Goal: Complete application form

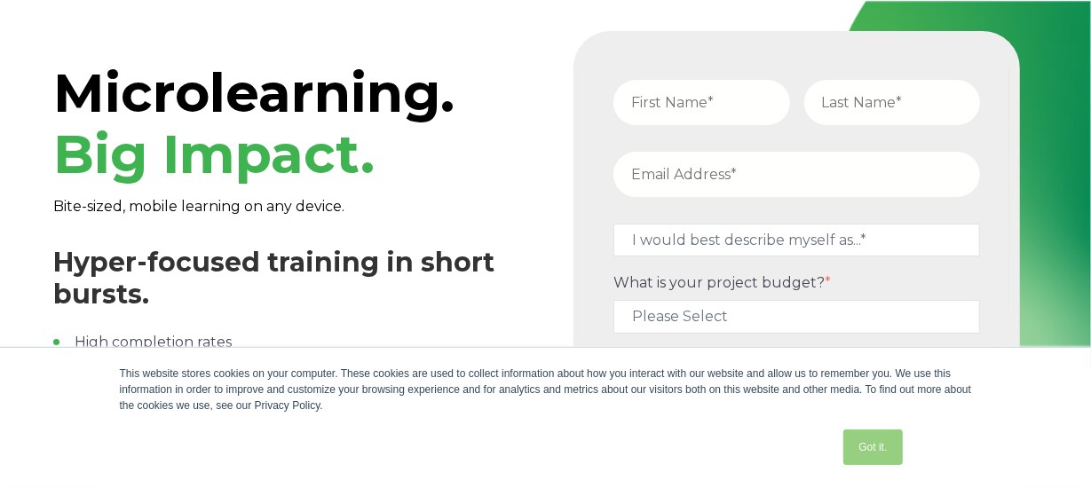
click at [881, 443] on link "Got it." at bounding box center [872, 447] width 59 height 35
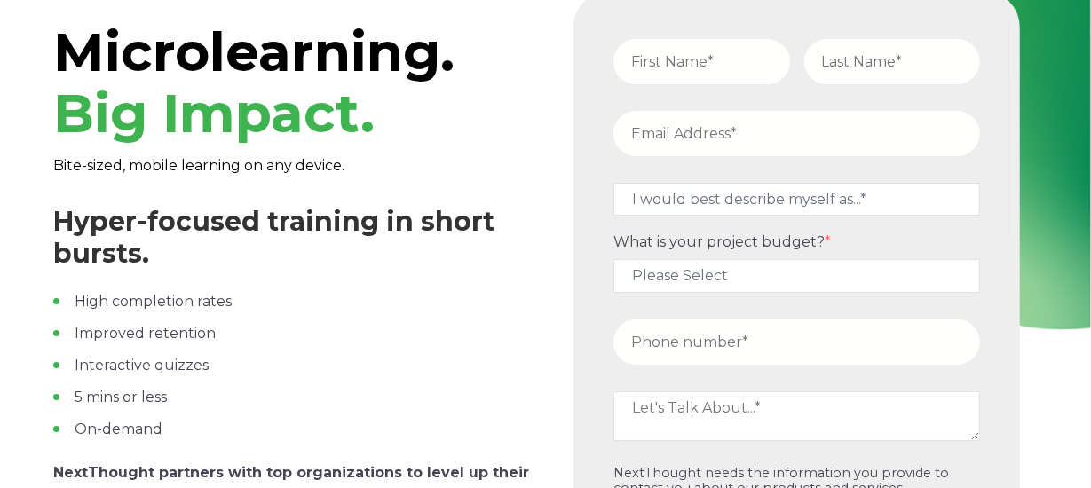
scroll to position [26, 0]
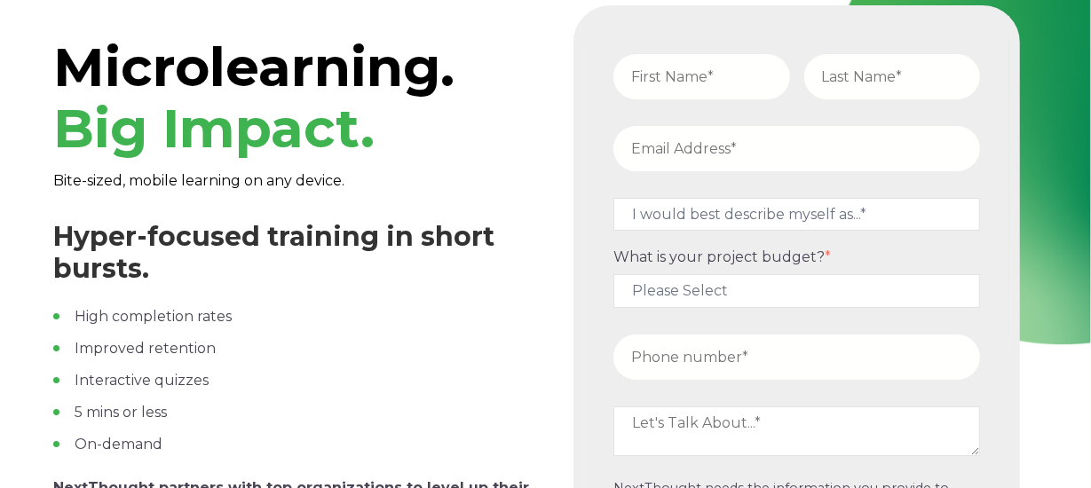
click at [714, 84] on input "text" at bounding box center [701, 76] width 176 height 45
type input "[PERSON_NAME]"
type input "[PERSON_NAME][EMAIL_ADDRESS][PERSON_NAME][DOMAIN_NAME]"
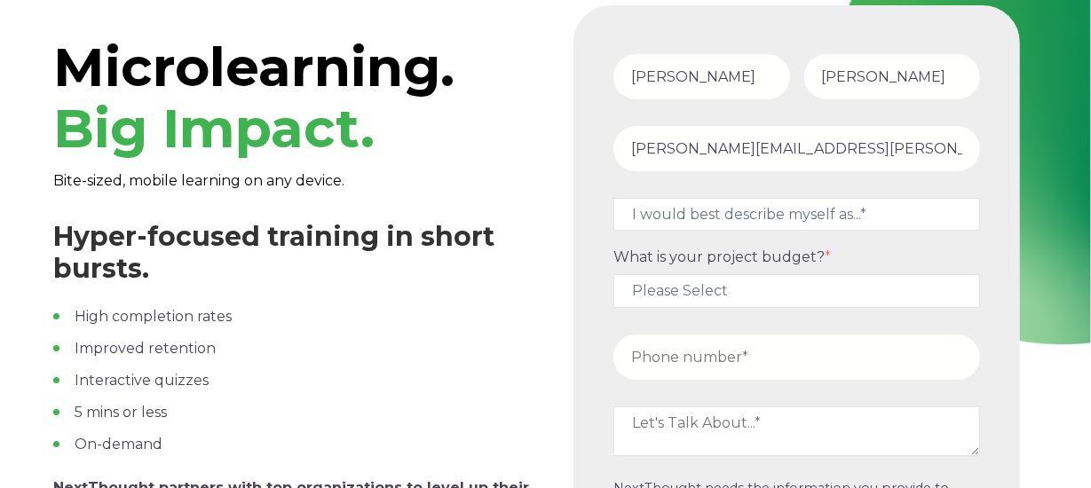
type input "12409940422"
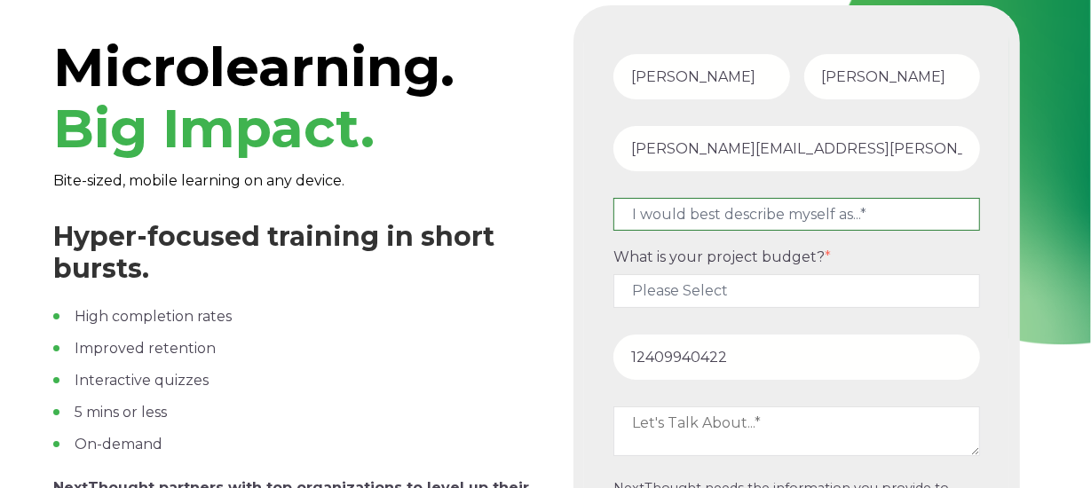
click at [871, 209] on select "I would best describe myself as...* Other I am an executive or owner of a compa…" at bounding box center [796, 214] width 367 height 33
select select "persona_5"
click at [613, 198] on select "I would best describe myself as...* Other I am an executive or owner of a compa…" at bounding box center [796, 214] width 367 height 33
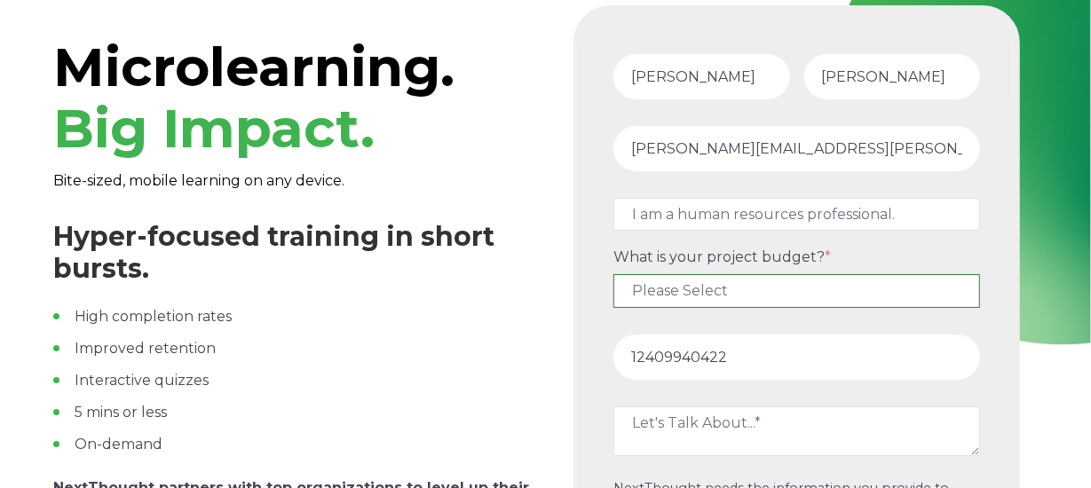
click at [838, 296] on select "Please Select $5,000 - $15,000 $15,000 - $25,000 $25,000 - $50,000 $50,000+" at bounding box center [796, 290] width 367 height 33
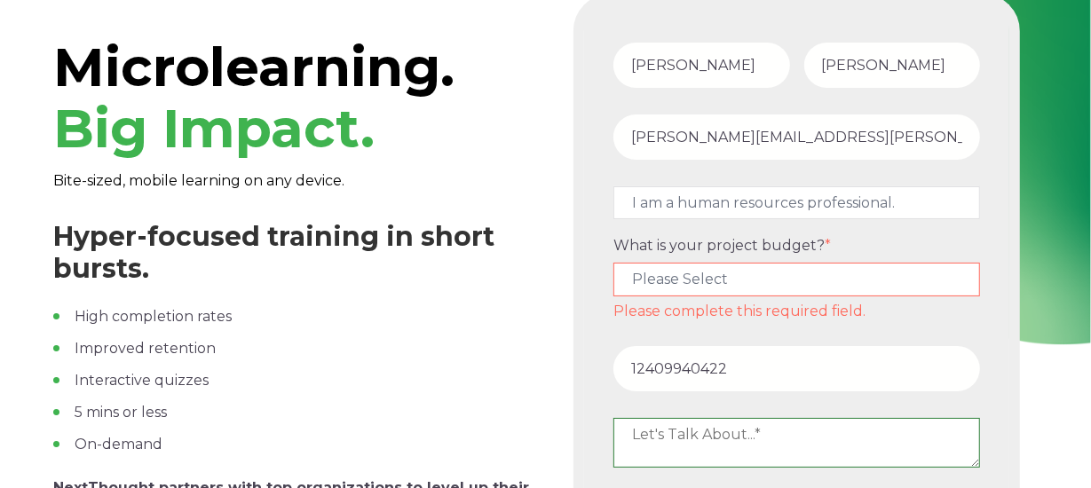
click at [778, 437] on textarea at bounding box center [796, 443] width 367 height 50
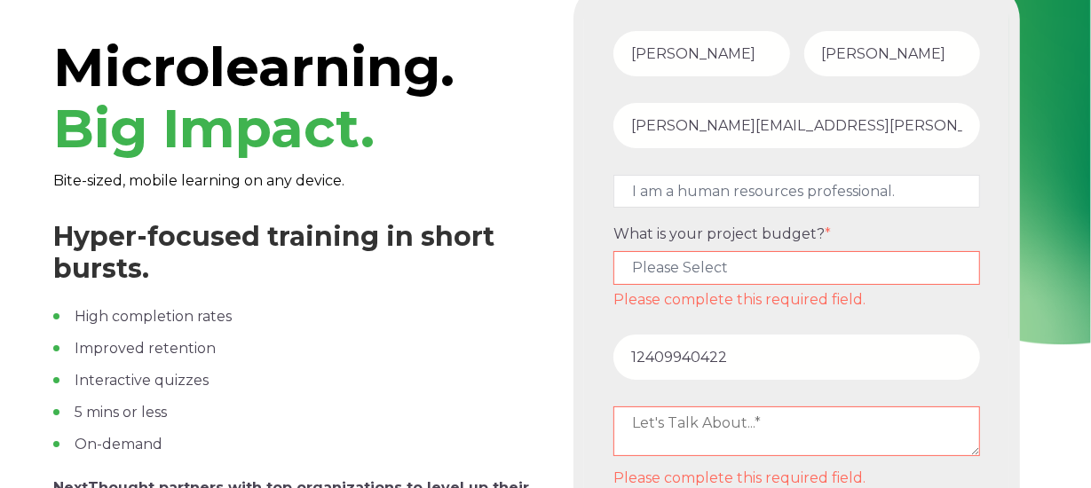
click at [758, 272] on select "Please Select $5,000 - $15,000 $15,000 - $25,000 $25,000 - $50,000 $50,000+" at bounding box center [796, 267] width 367 height 33
select select "$5,000 - $15,000"
click at [613, 262] on select "Please Select $5,000 - $15,000 $15,000 - $25,000 $25,000 - $50,000 $50,000+" at bounding box center [796, 267] width 367 height 33
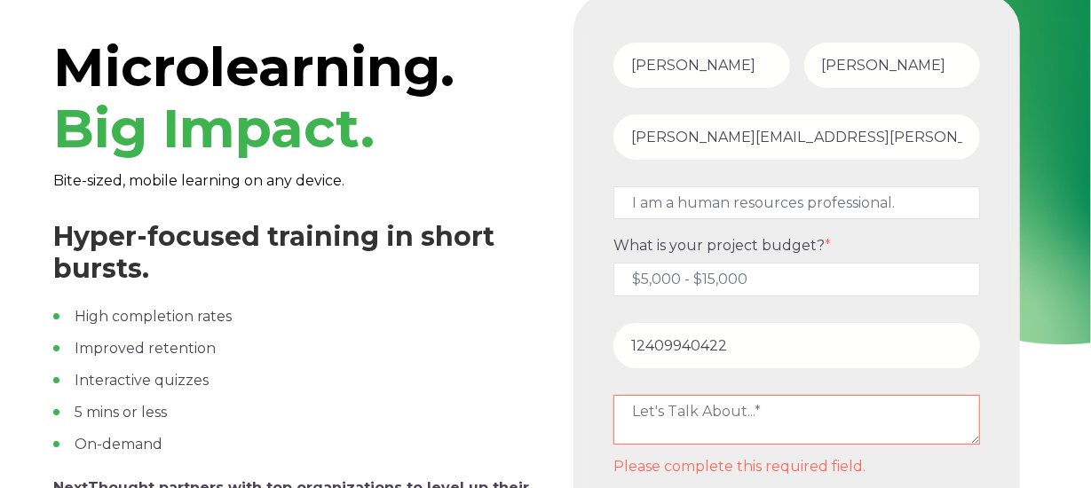
click at [1090, 363] on div "Microlearning. Big Impact. Bite-sized, mobile learning on any device. Hyper-foc…" at bounding box center [545, 354] width 1091 height 758
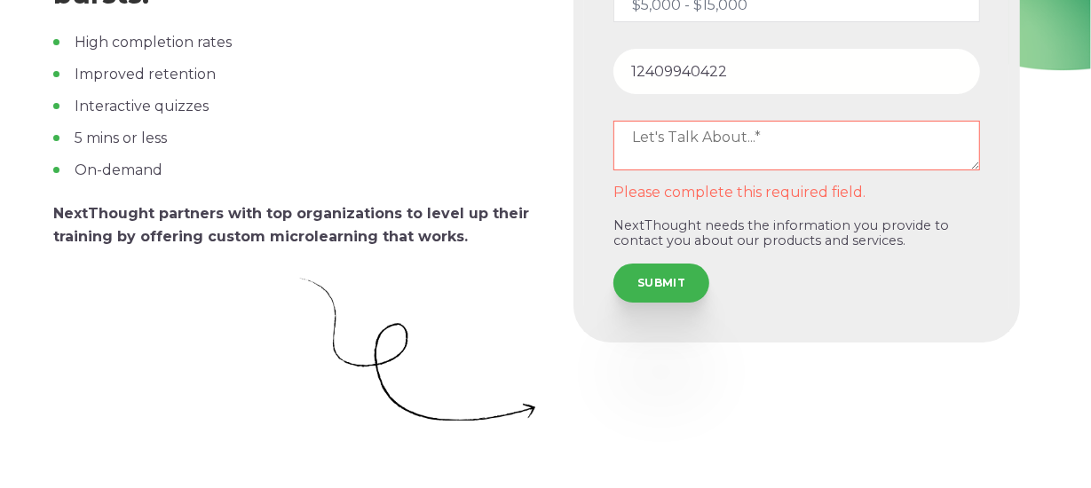
scroll to position [293, 0]
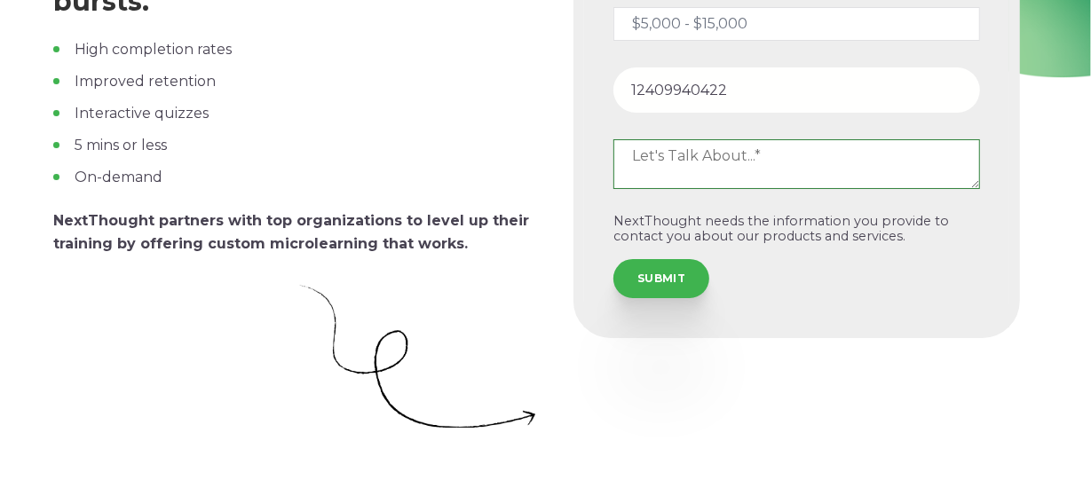
click at [751, 133] on fieldset at bounding box center [796, 171] width 381 height 83
click at [745, 149] on textarea at bounding box center [796, 164] width 367 height 50
click at [755, 154] on textarea at bounding box center [796, 164] width 367 height 50
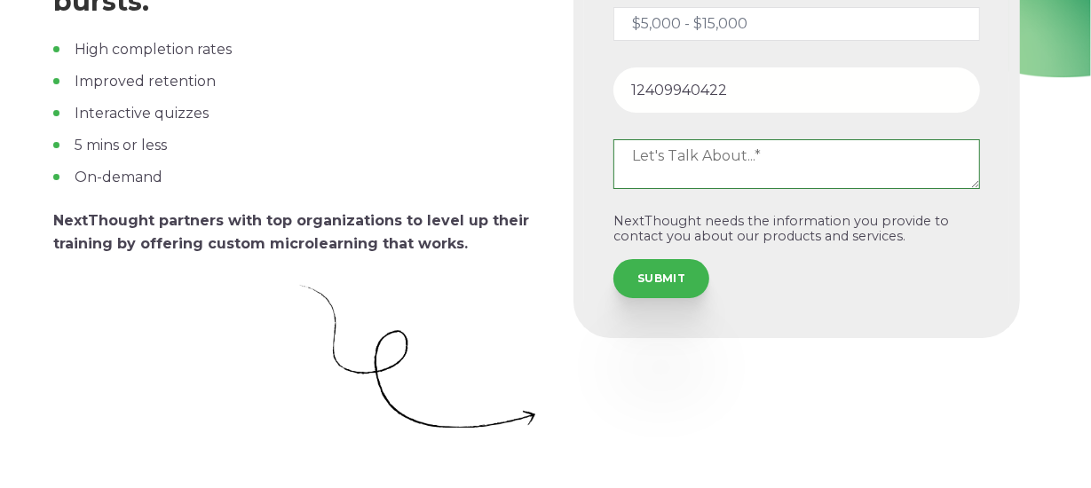
click at [748, 158] on textarea at bounding box center [796, 164] width 367 height 50
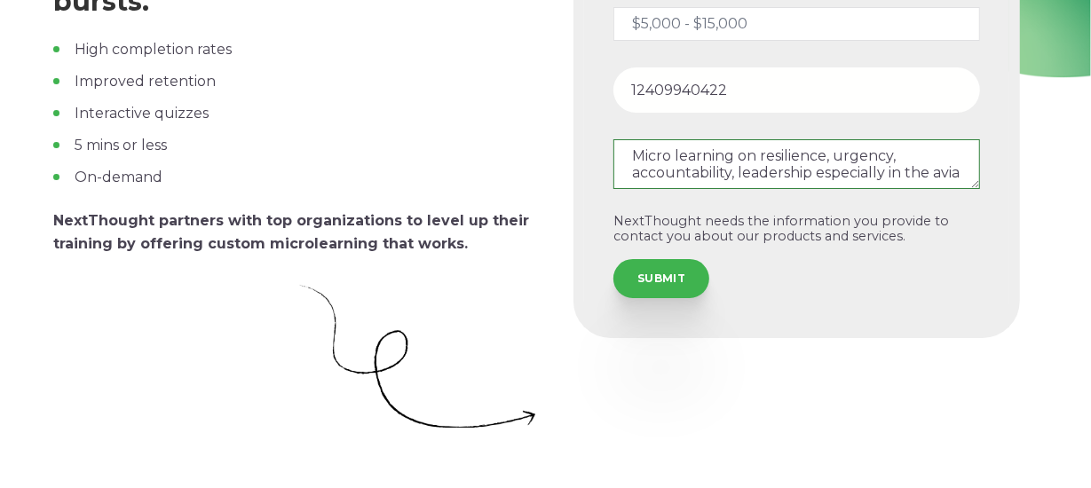
scroll to position [10, 0]
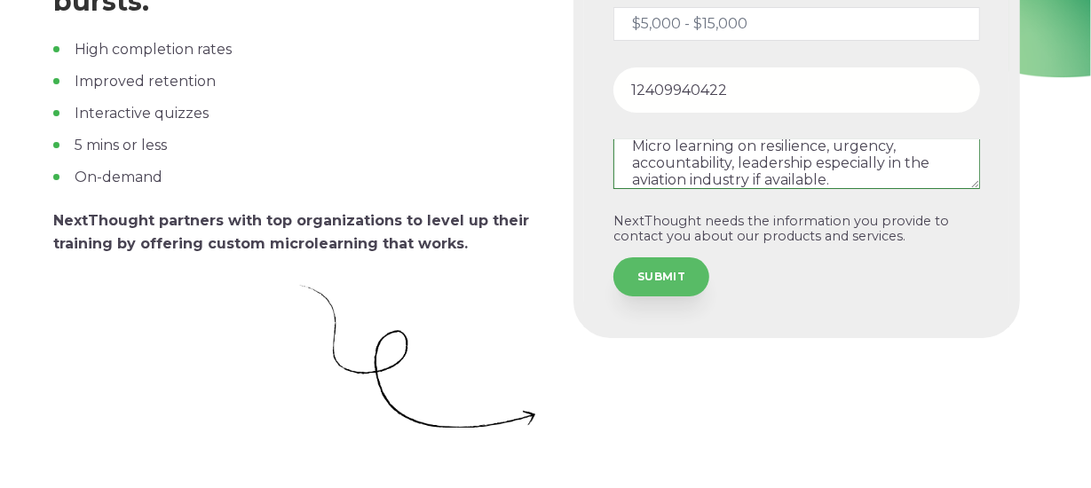
type textarea "Micro learning on resilience, urgency, accountability, leadership especially in…"
click at [630, 276] on input "SUBMIT" at bounding box center [661, 276] width 96 height 39
click at [674, 263] on input "SUBMIT" at bounding box center [661, 276] width 96 height 39
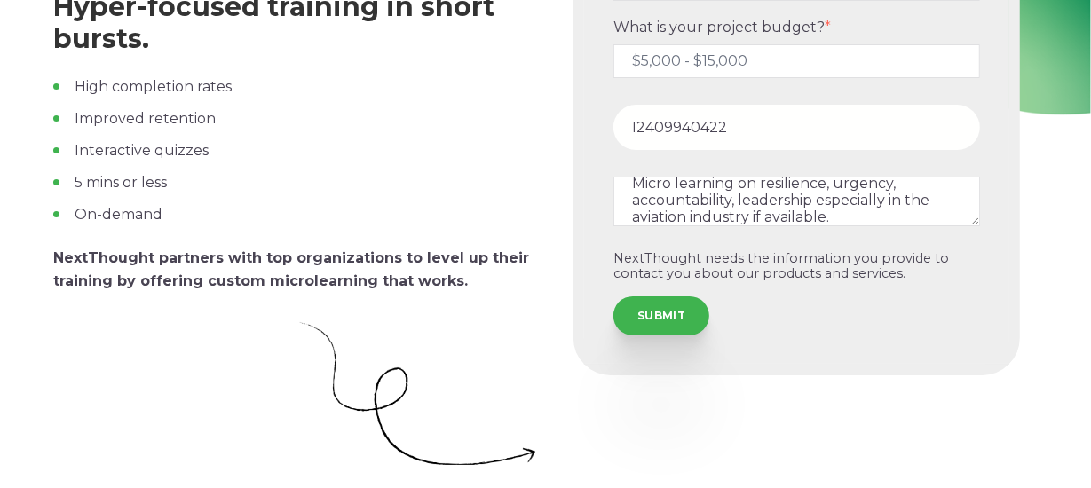
scroll to position [325, 0]
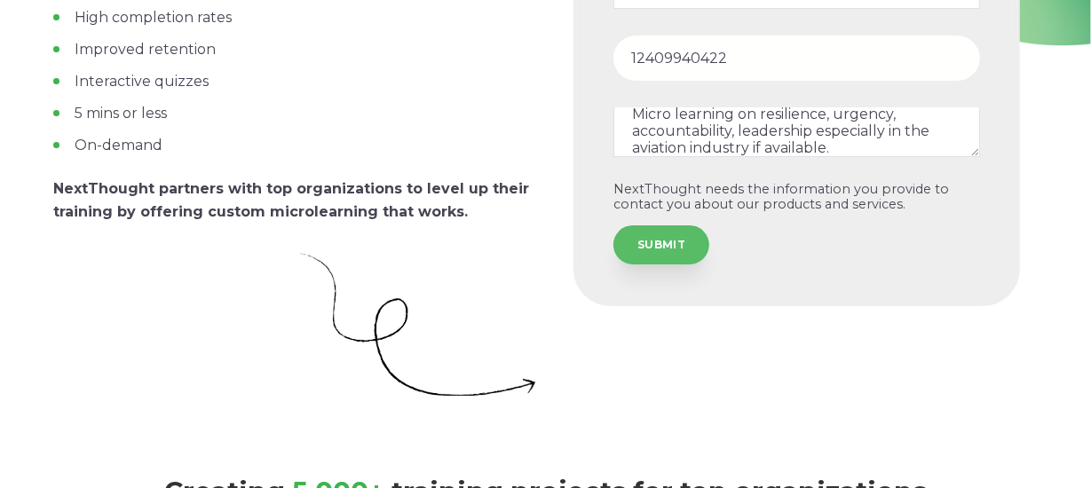
click at [650, 247] on input "SUBMIT" at bounding box center [661, 244] width 96 height 39
click at [613, 225] on input "SUBMIT" at bounding box center [661, 244] width 96 height 39
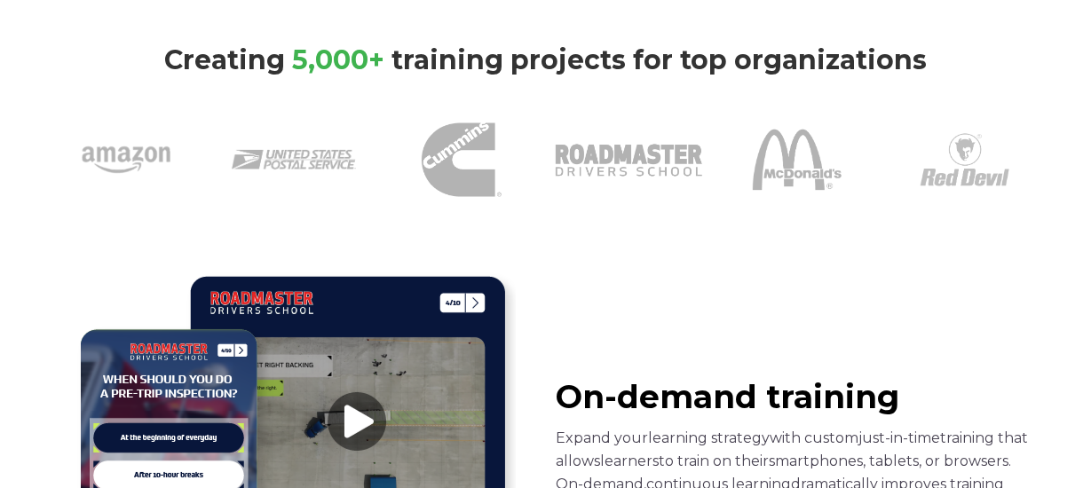
scroll to position [0, 0]
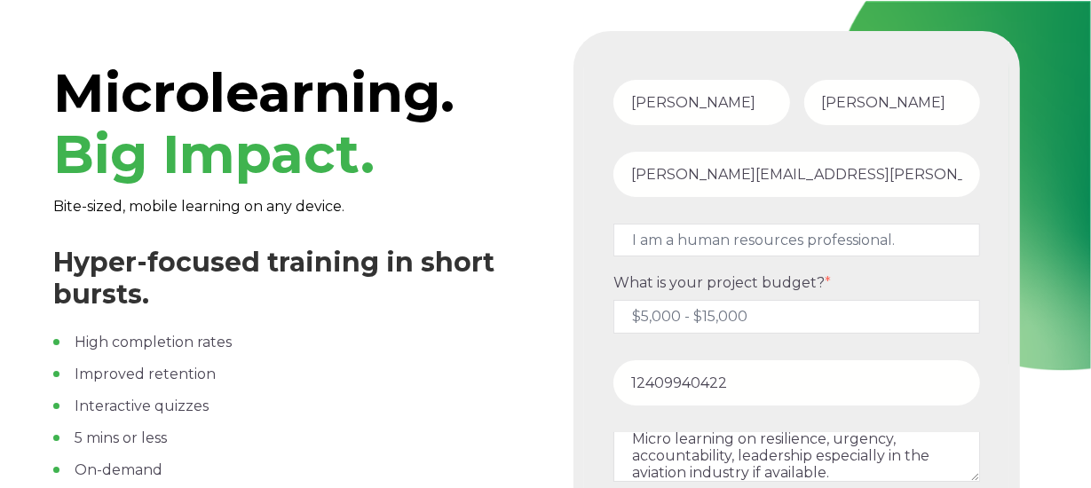
click at [747, 384] on input "12409940422" at bounding box center [796, 382] width 367 height 45
click at [1073, 408] on div "Microlearning. Big Impact. Bite-sized, mobile learning on any device. Hyper-foc…" at bounding box center [545, 380] width 1091 height 758
click at [629, 382] on input "12409940422" at bounding box center [796, 382] width 367 height 45
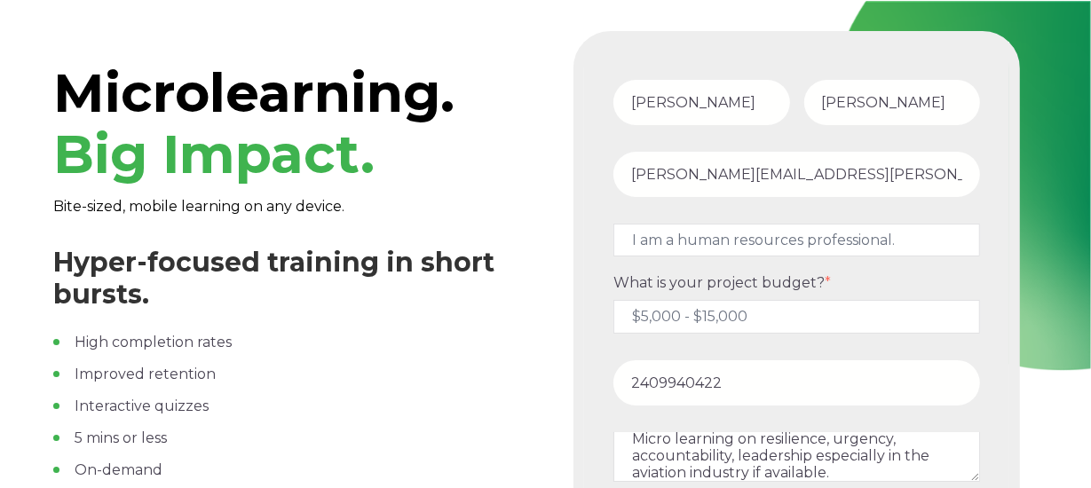
scroll to position [427, 0]
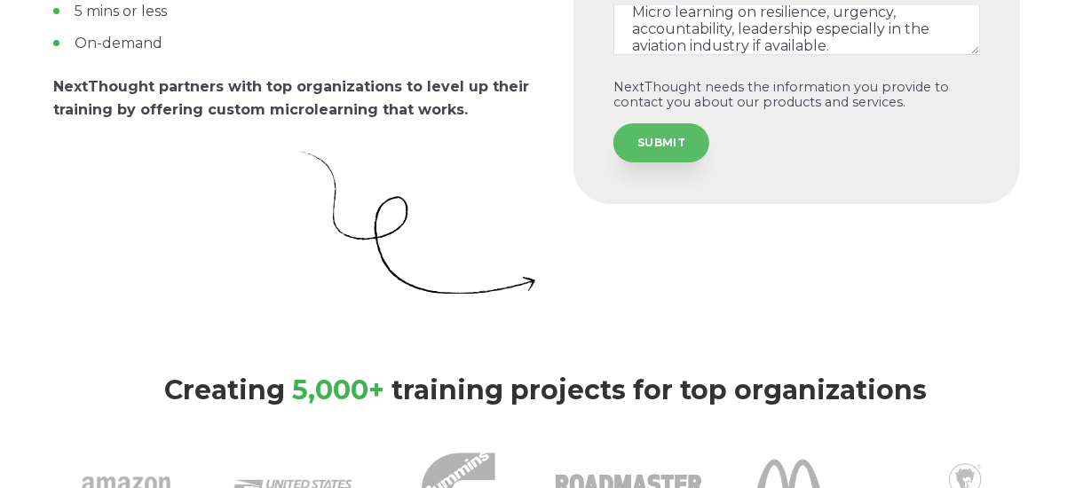
type input "2409940422"
click at [673, 153] on input "SUBMIT" at bounding box center [661, 142] width 96 height 39
click at [661, 149] on input "SUBMIT" at bounding box center [661, 142] width 96 height 39
click at [644, 145] on input "SUBMIT" at bounding box center [661, 142] width 96 height 39
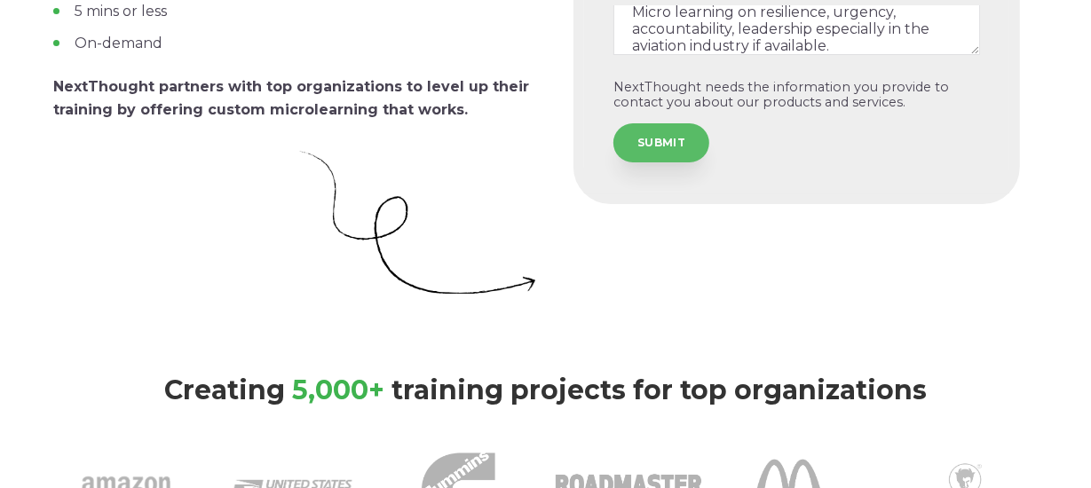
click at [644, 145] on input "SUBMIT" at bounding box center [661, 142] width 96 height 39
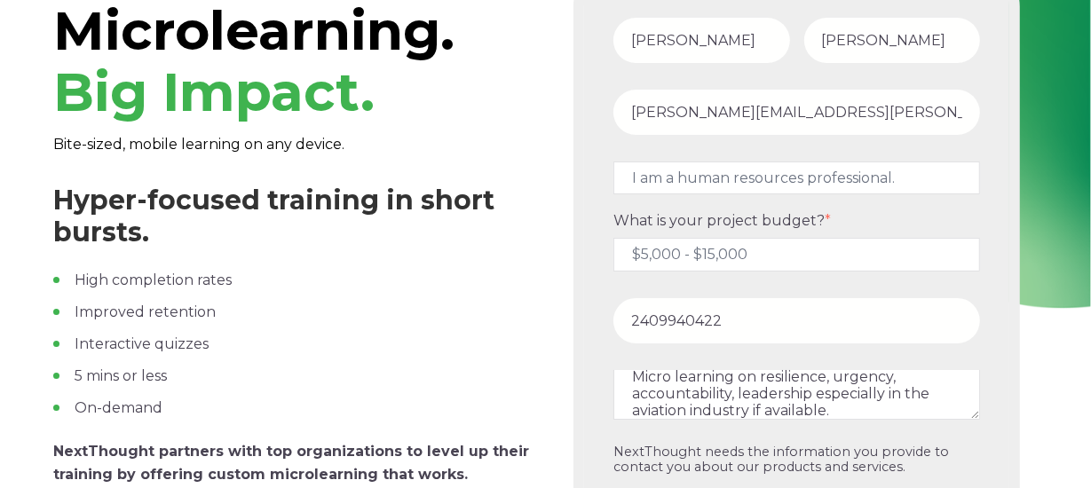
click at [874, 102] on input "[PERSON_NAME][EMAIL_ADDRESS][PERSON_NAME][DOMAIN_NAME]" at bounding box center [796, 112] width 367 height 45
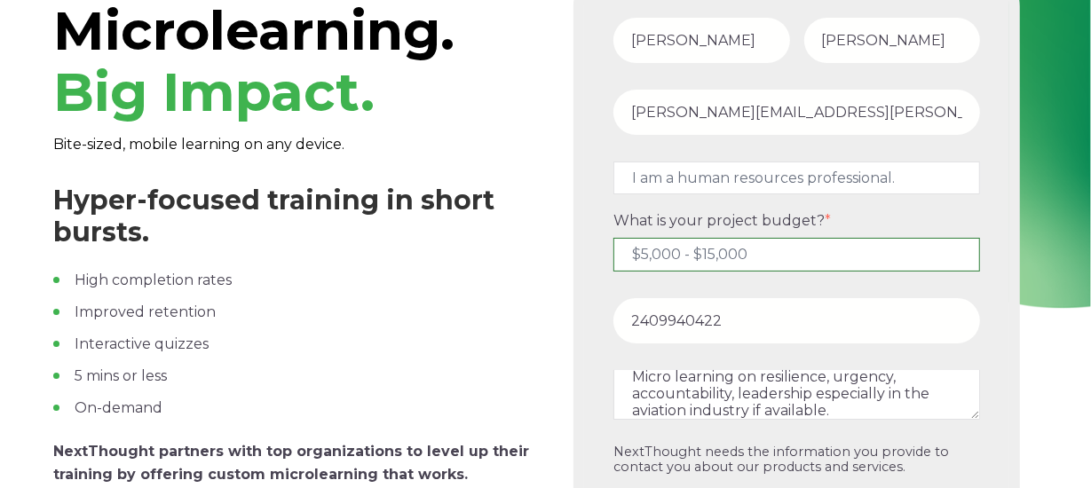
click at [881, 262] on select "Please Select $5,000 - $15,000 $15,000 - $25,000 $25,000 - $50,000 $50,000+" at bounding box center [796, 254] width 367 height 33
click at [613, 238] on select "Please Select $5,000 - $15,000 $15,000 - $25,000 $25,000 - $50,000 $50,000+" at bounding box center [796, 254] width 367 height 33
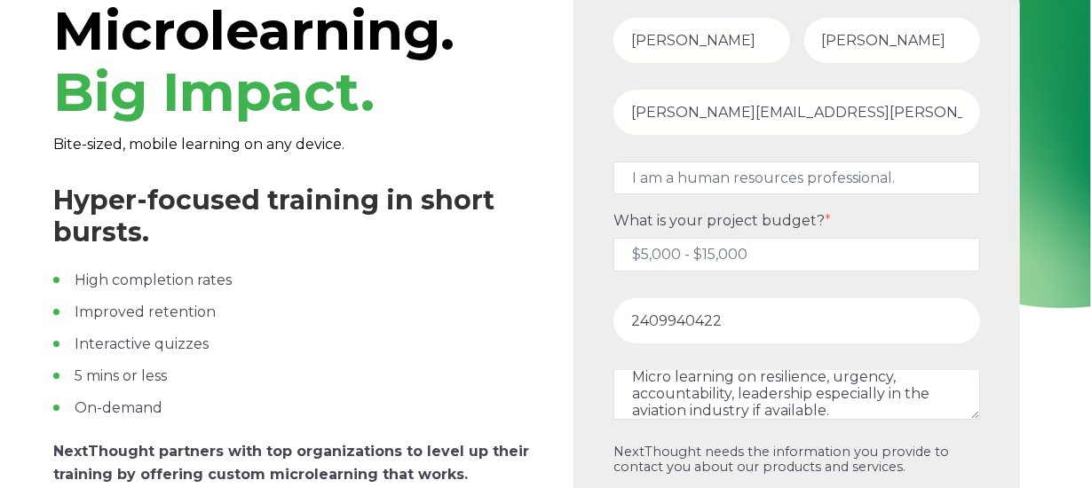
click at [802, 321] on input "2409940422" at bounding box center [796, 320] width 367 height 45
click at [1060, 366] on div "Microlearning. Big Impact. Bite-sized, mobile learning on any device. Hyper-foc…" at bounding box center [545, 318] width 1091 height 758
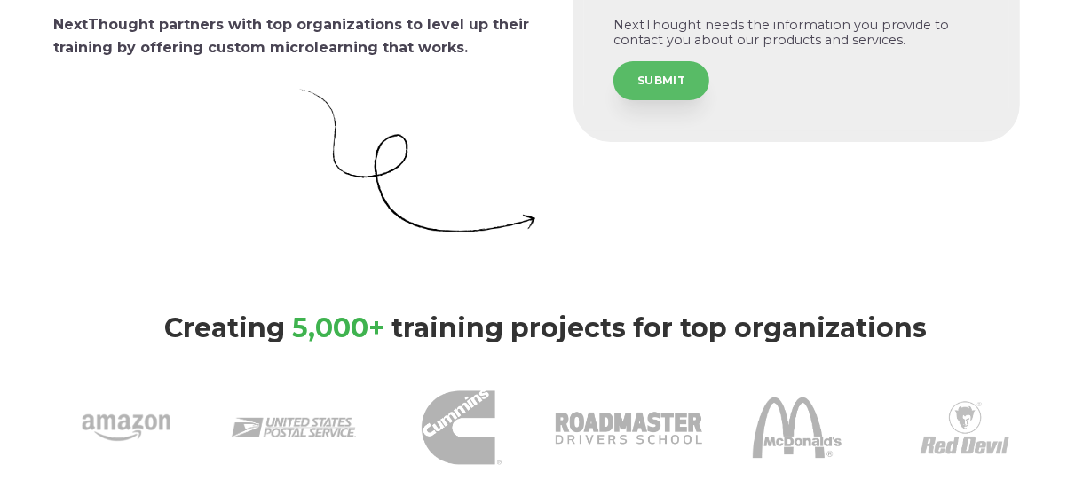
click at [635, 76] on input "SUBMIT" at bounding box center [661, 80] width 96 height 39
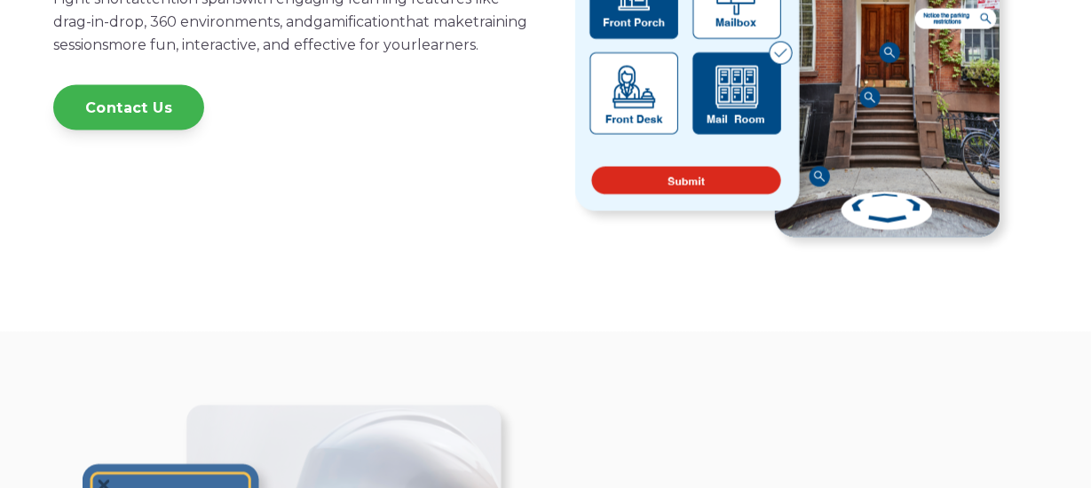
scroll to position [2197, 0]
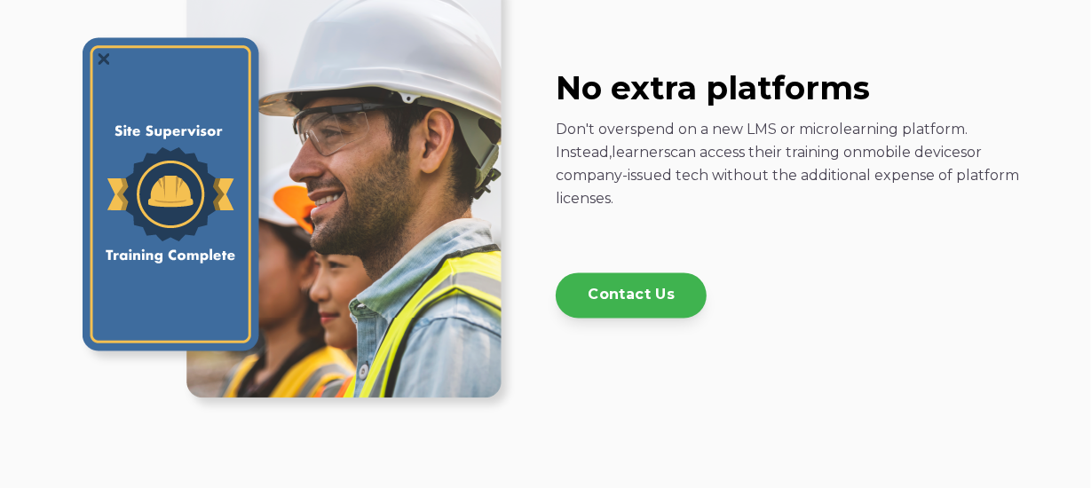
click at [1084, 200] on div "No extra platforms Don't overspend on a new LMS or microlearning platform. Inst…" at bounding box center [545, 198] width 1091 height 587
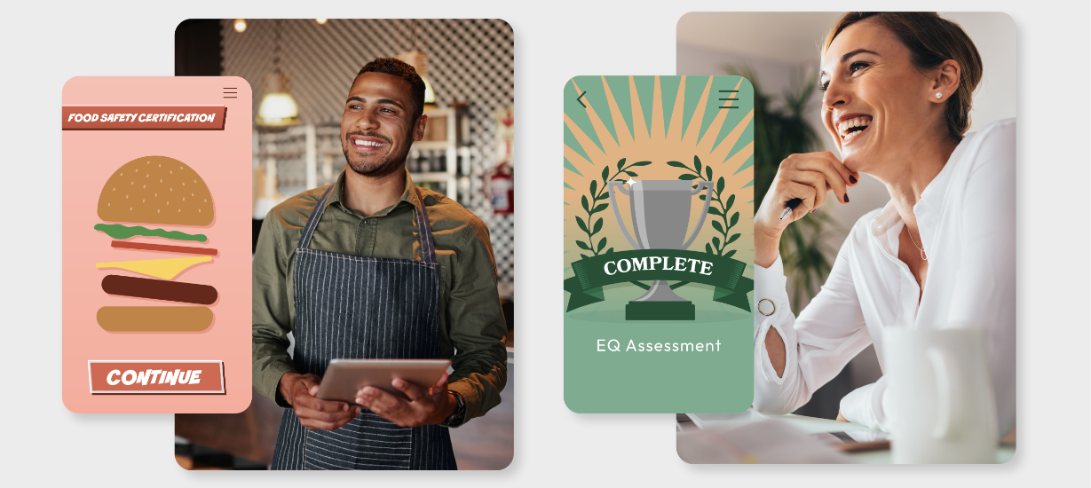
scroll to position [3536, 0]
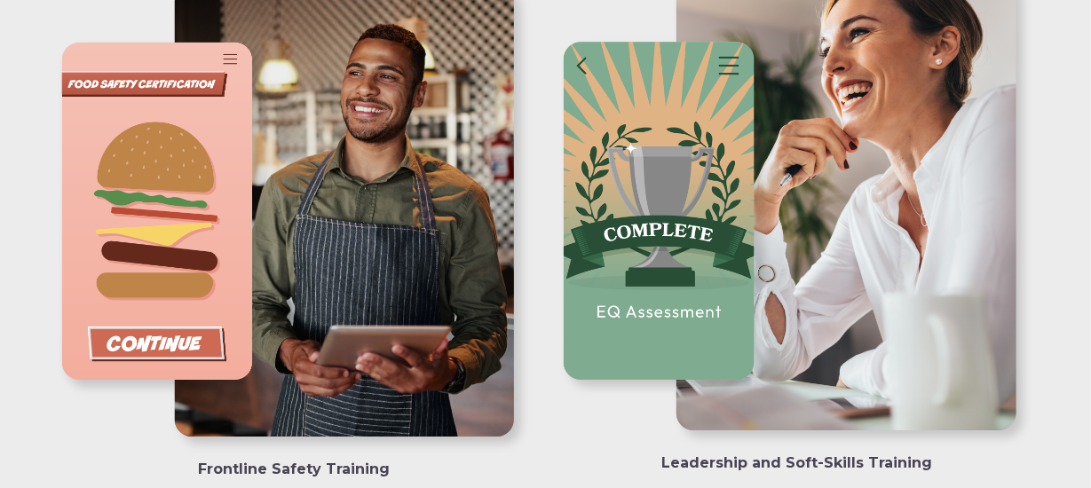
click at [635, 266] on img at bounding box center [797, 211] width 482 height 482
click at [788, 438] on img at bounding box center [797, 211] width 482 height 482
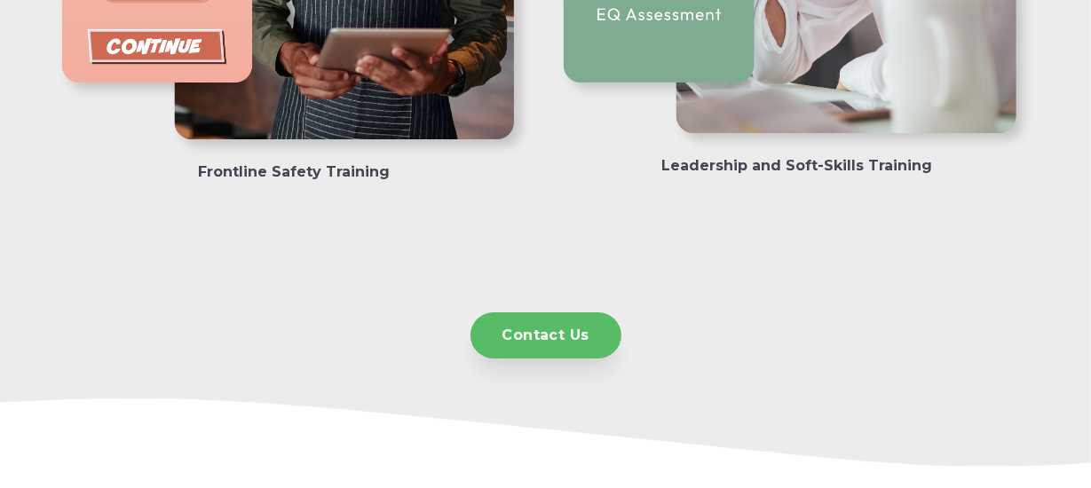
click at [484, 345] on link "Contact Us" at bounding box center [545, 334] width 151 height 45
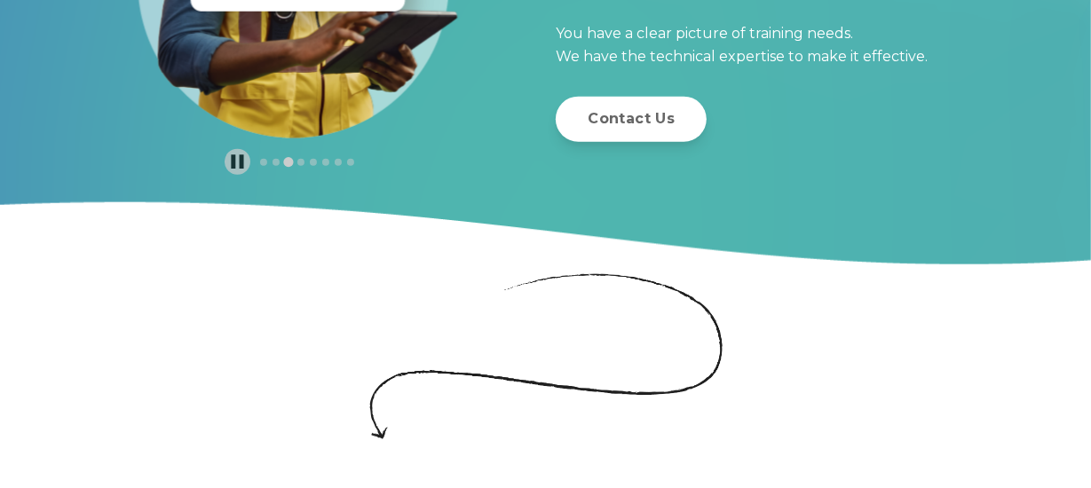
scroll to position [4882, 0]
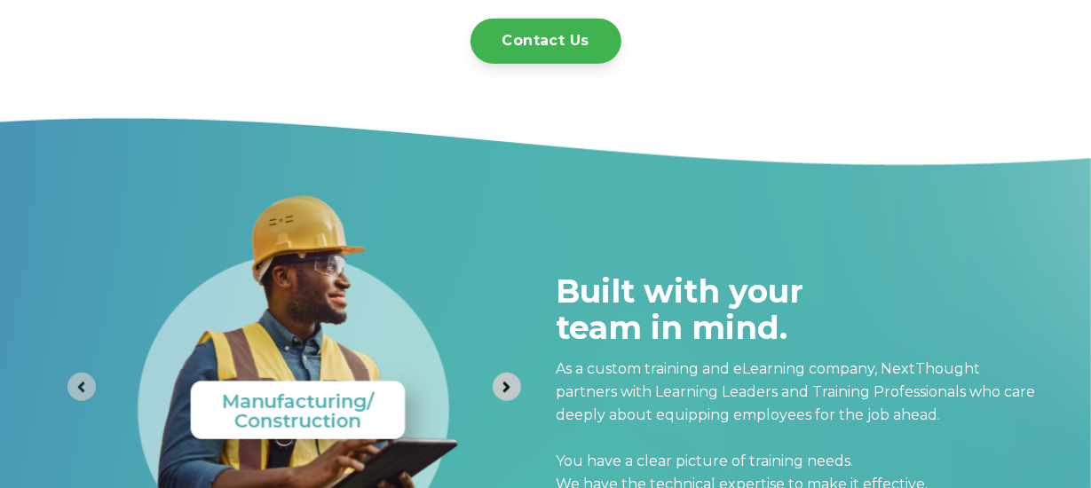
click at [496, 390] on button "Next slide" at bounding box center [507, 387] width 28 height 28
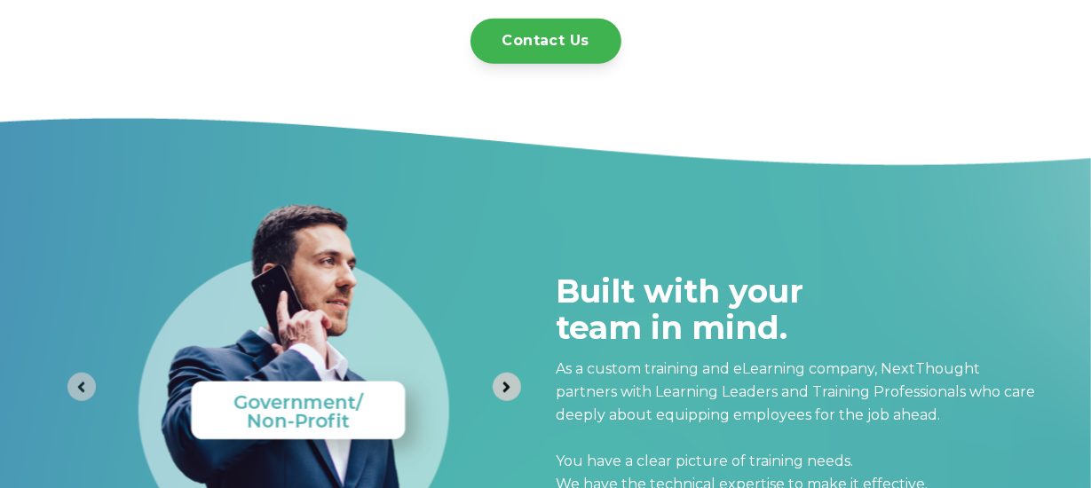
click at [496, 390] on button "Next slide" at bounding box center [507, 387] width 28 height 28
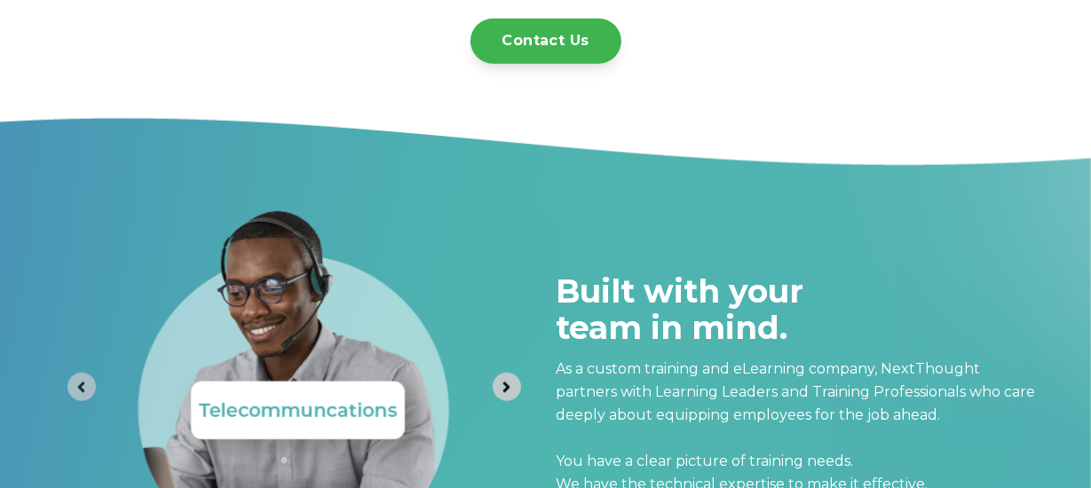
click at [496, 390] on button "Next slide" at bounding box center [507, 387] width 28 height 28
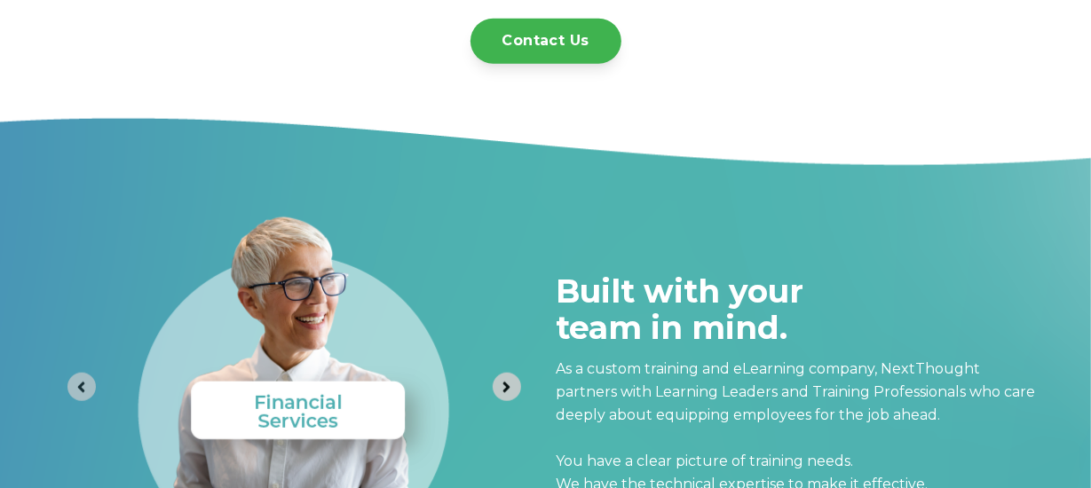
click at [496, 390] on button "Next slide" at bounding box center [507, 387] width 28 height 28
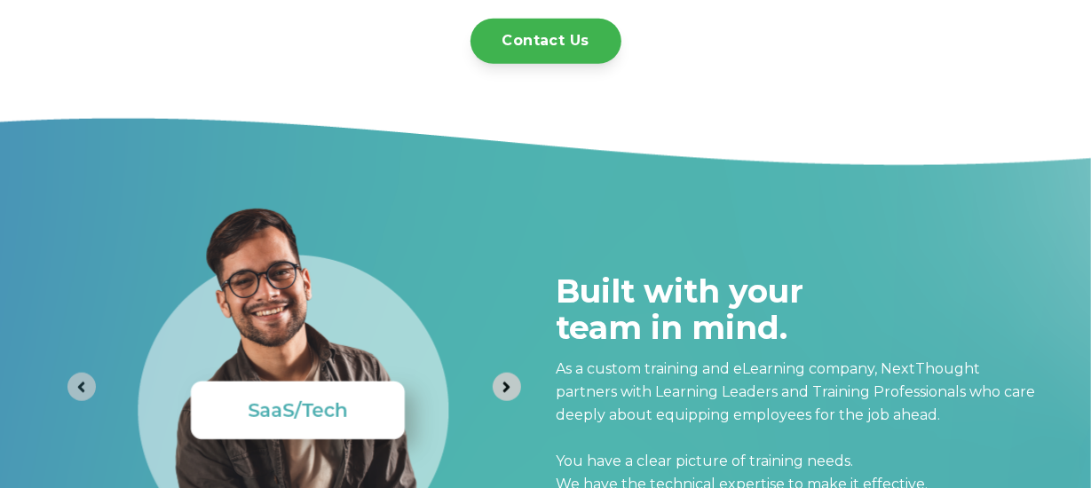
click at [496, 390] on button "Next slide" at bounding box center [507, 387] width 28 height 28
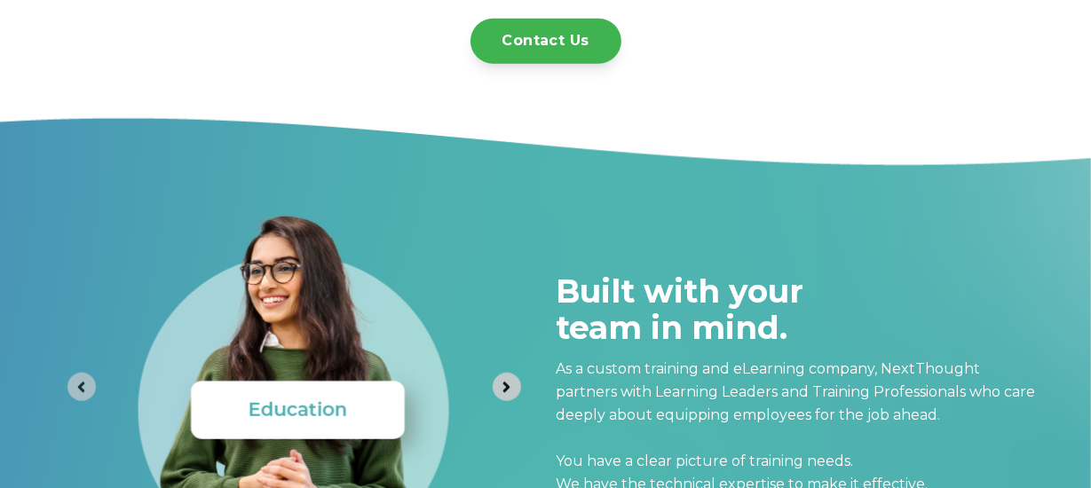
click at [496, 390] on button "Go to first slide" at bounding box center [507, 387] width 28 height 28
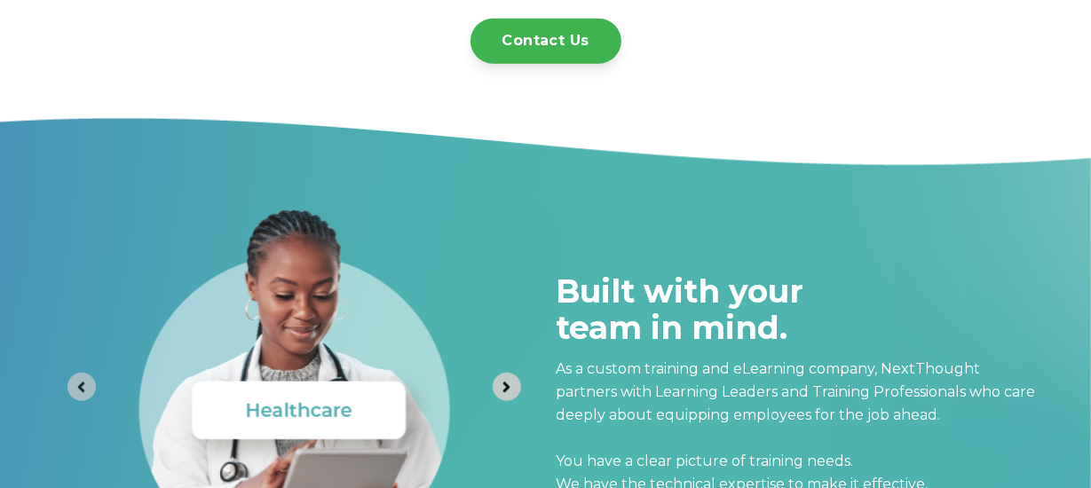
click at [496, 390] on button "Next slide" at bounding box center [507, 387] width 28 height 28
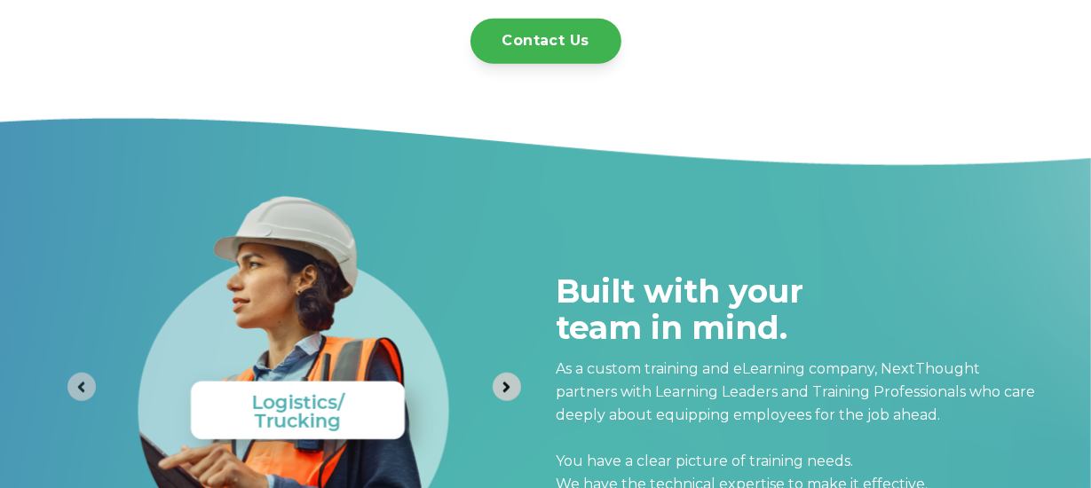
click at [496, 390] on button "Next slide" at bounding box center [507, 387] width 28 height 28
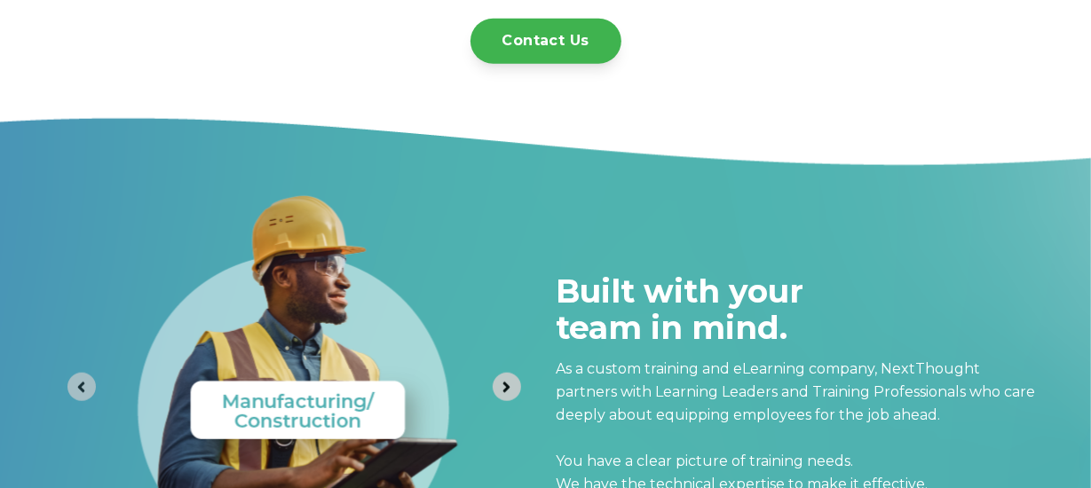
click at [496, 390] on button "Next slide" at bounding box center [507, 387] width 28 height 28
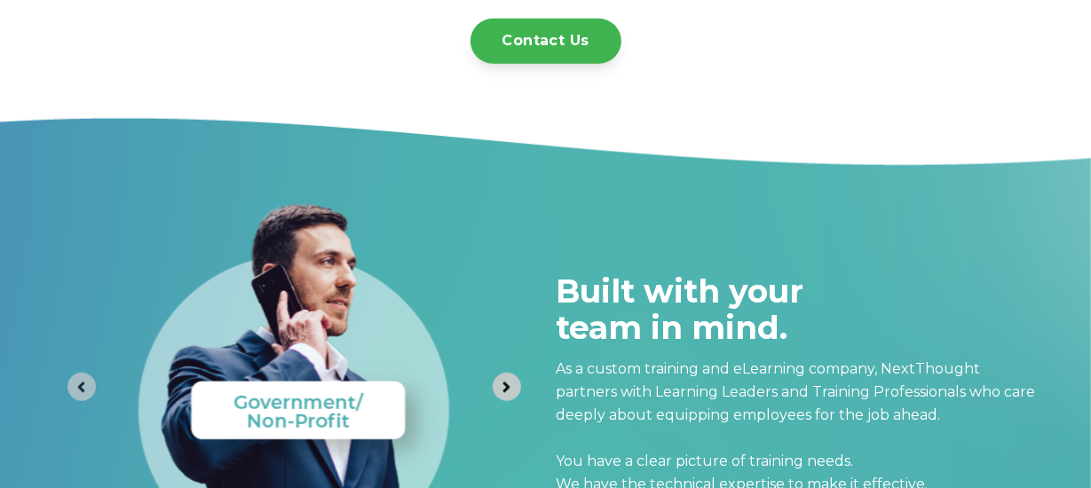
click at [496, 390] on button "Next slide" at bounding box center [507, 387] width 28 height 28
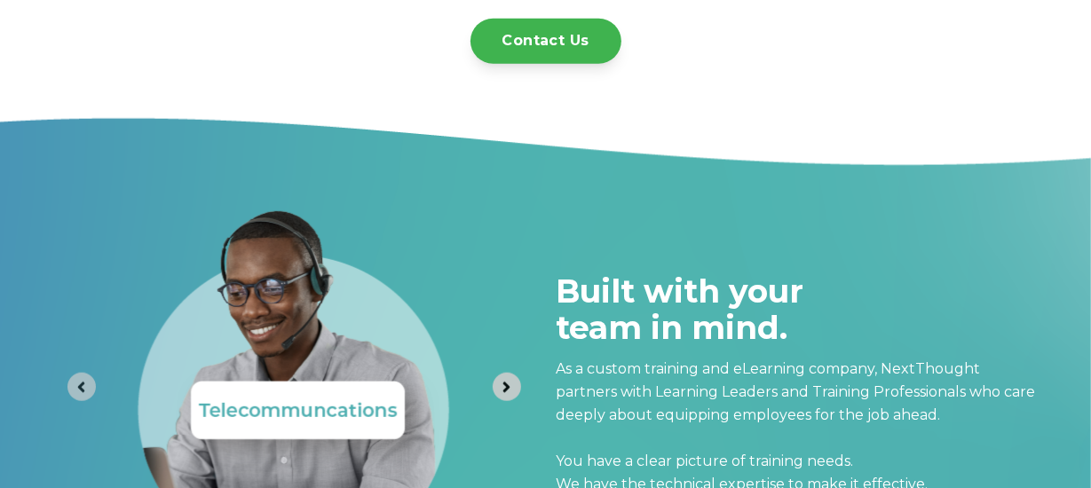
click at [496, 390] on button "Next slide" at bounding box center [507, 387] width 28 height 28
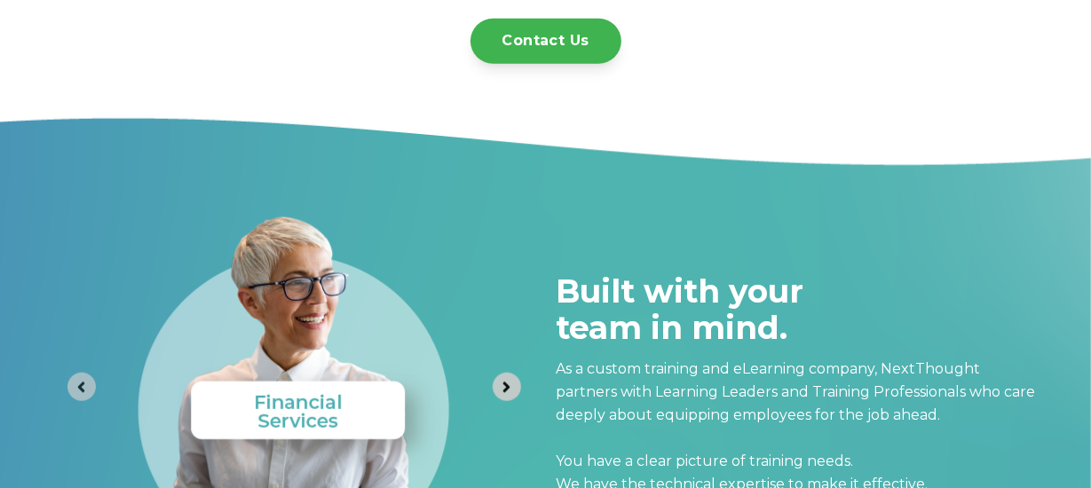
click at [496, 390] on button "Next slide" at bounding box center [507, 387] width 28 height 28
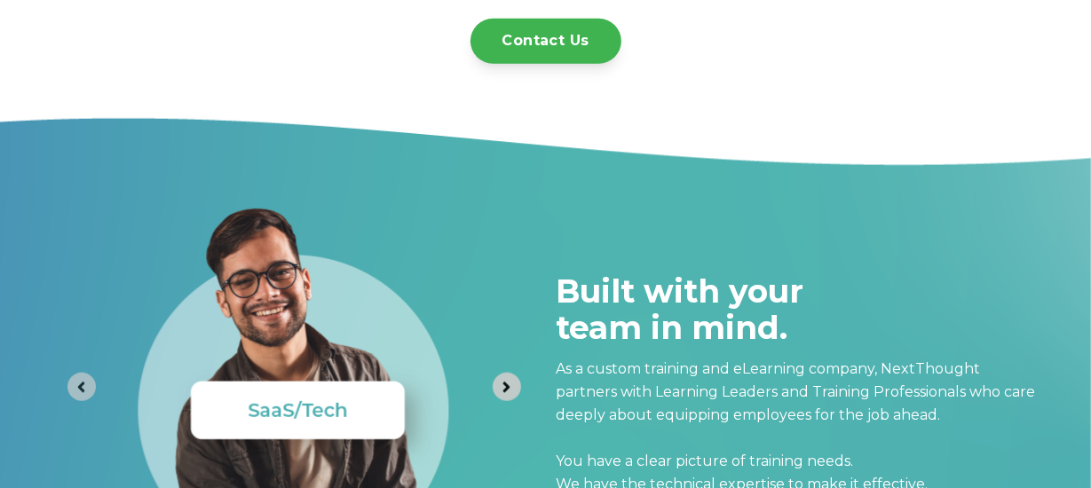
click at [496, 390] on button "Next slide" at bounding box center [507, 387] width 28 height 28
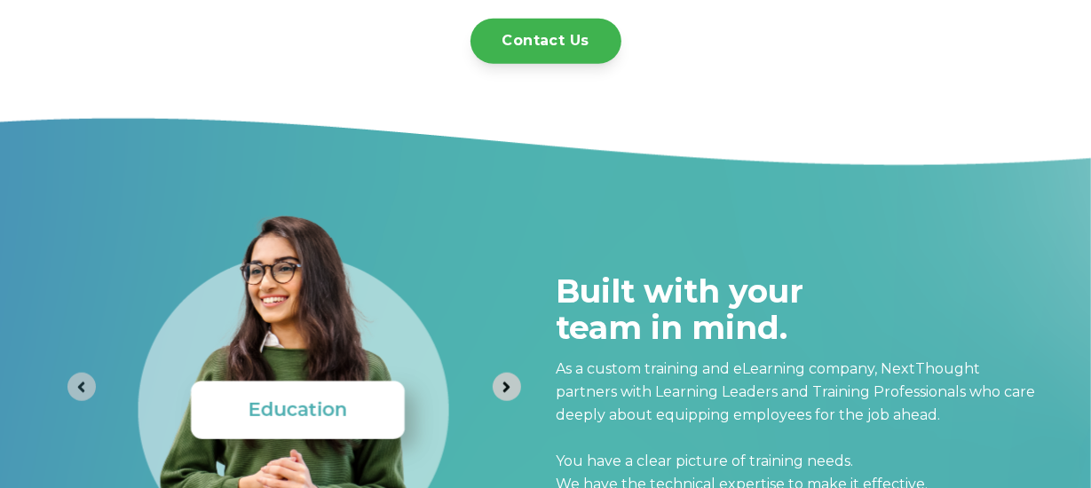
click at [496, 390] on button "Go to first slide" at bounding box center [507, 387] width 28 height 28
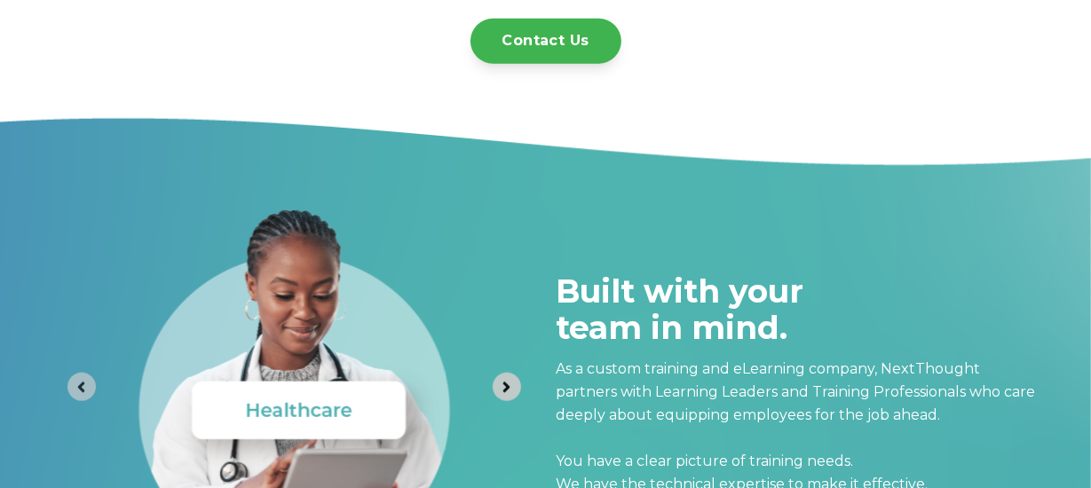
click at [496, 390] on button "Next slide" at bounding box center [507, 387] width 28 height 28
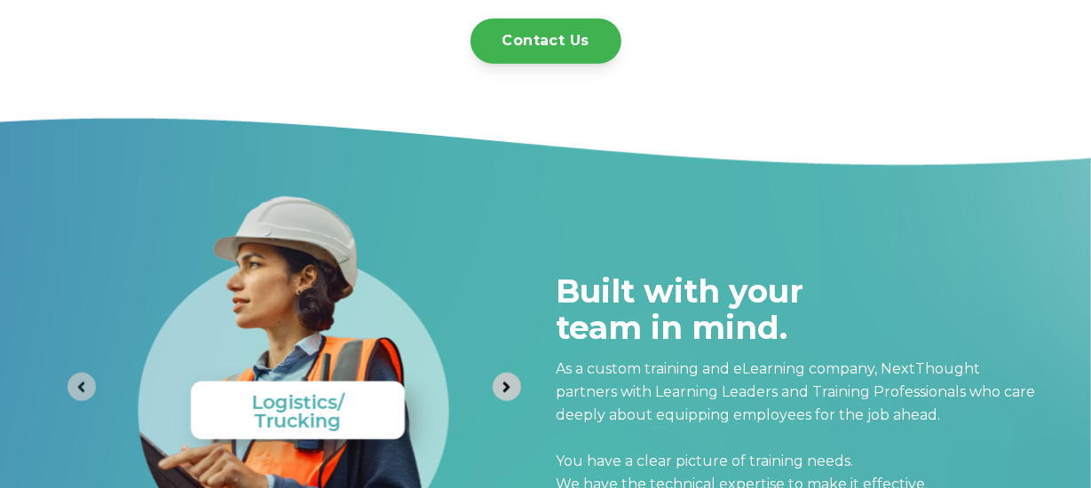
click at [496, 390] on button "Next slide" at bounding box center [507, 387] width 28 height 28
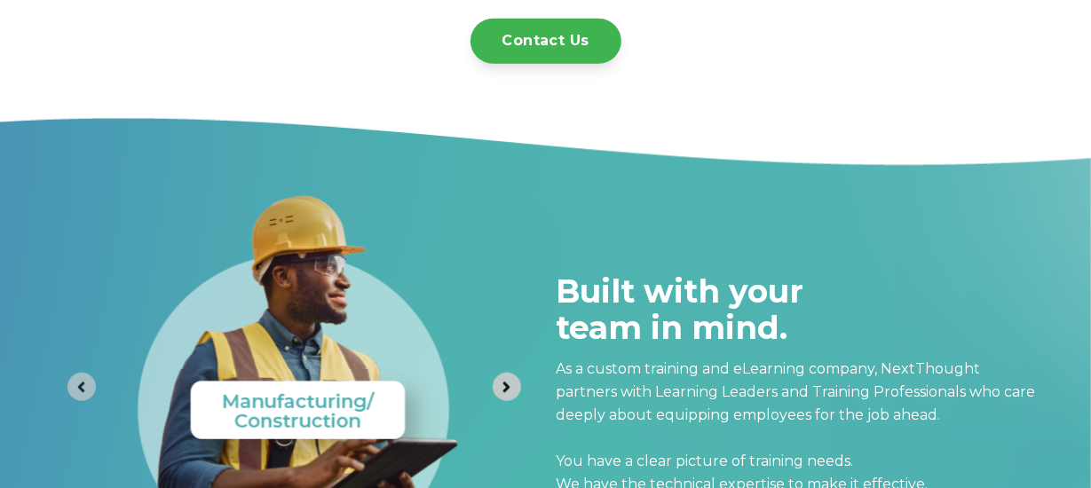
click at [496, 390] on button "Next slide" at bounding box center [507, 387] width 28 height 28
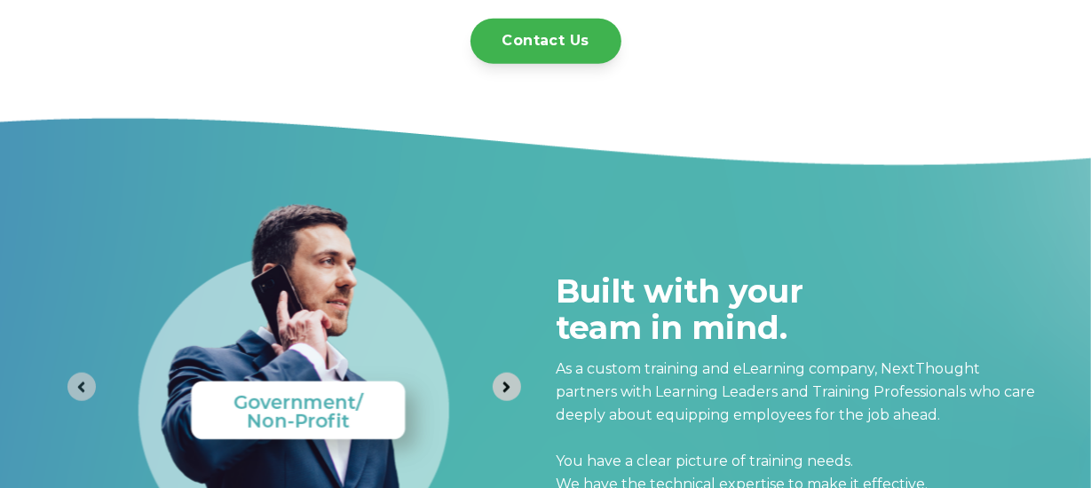
click at [496, 390] on button "Next slide" at bounding box center [507, 387] width 28 height 28
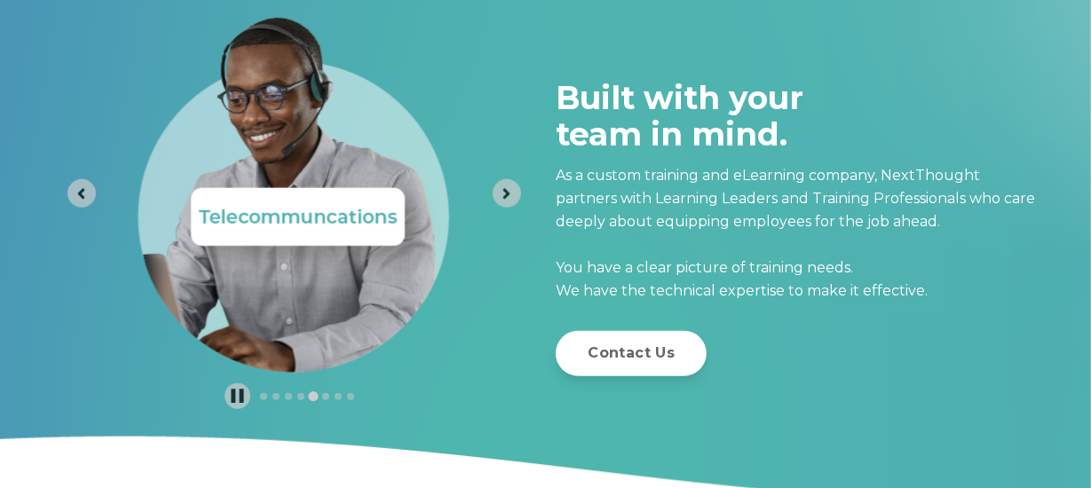
scroll to position [5144, 0]
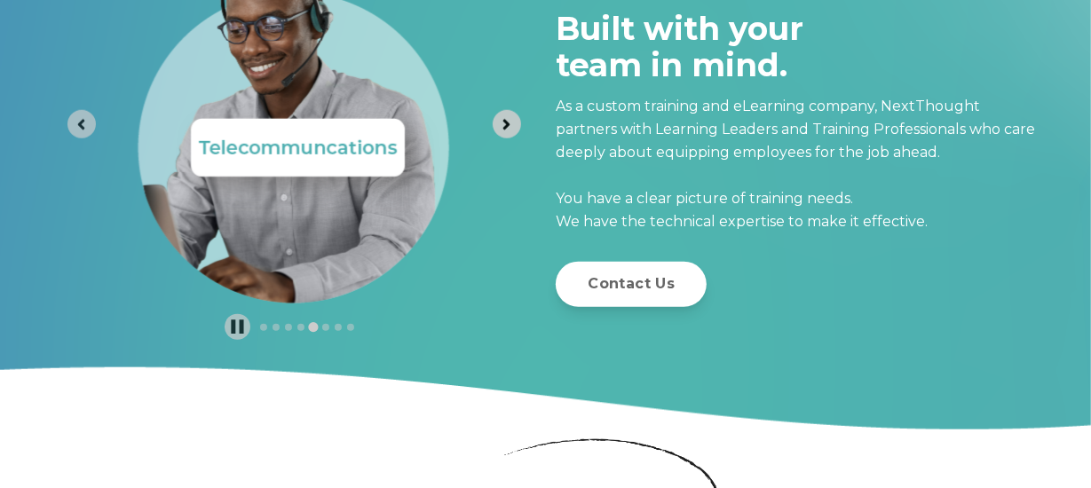
click at [508, 117] on icon "Next slide" at bounding box center [506, 124] width 17 height 17
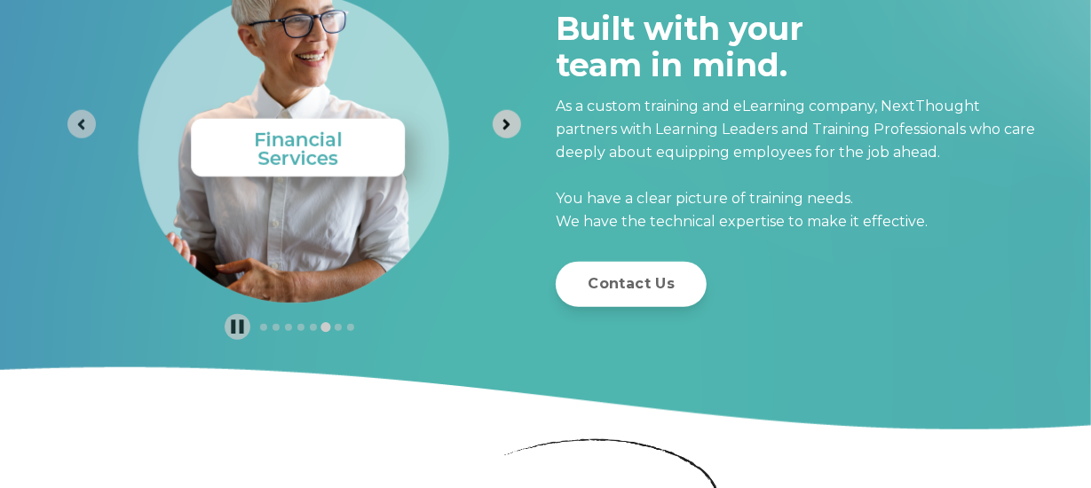
click at [508, 117] on icon "Next slide" at bounding box center [506, 124] width 17 height 17
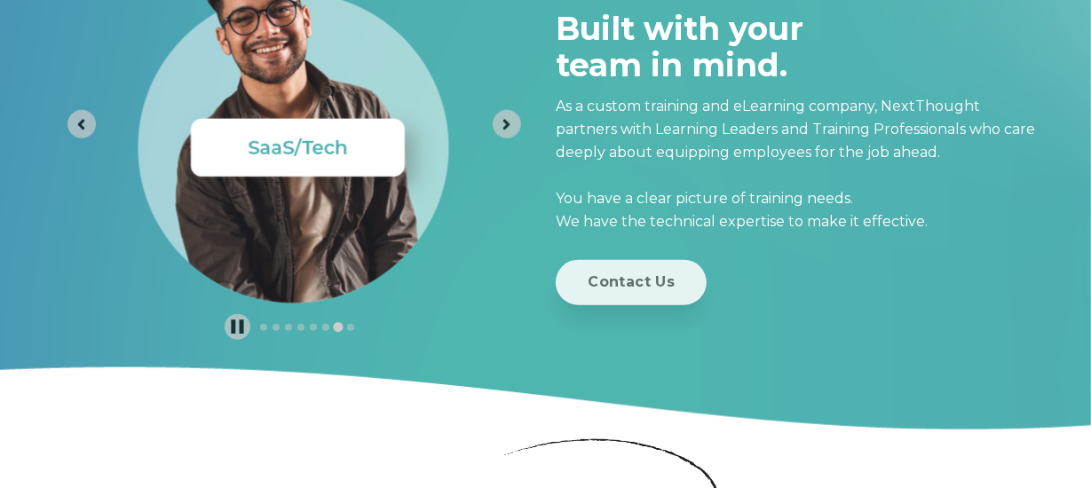
click at [614, 287] on link "Contact Us" at bounding box center [631, 282] width 151 height 45
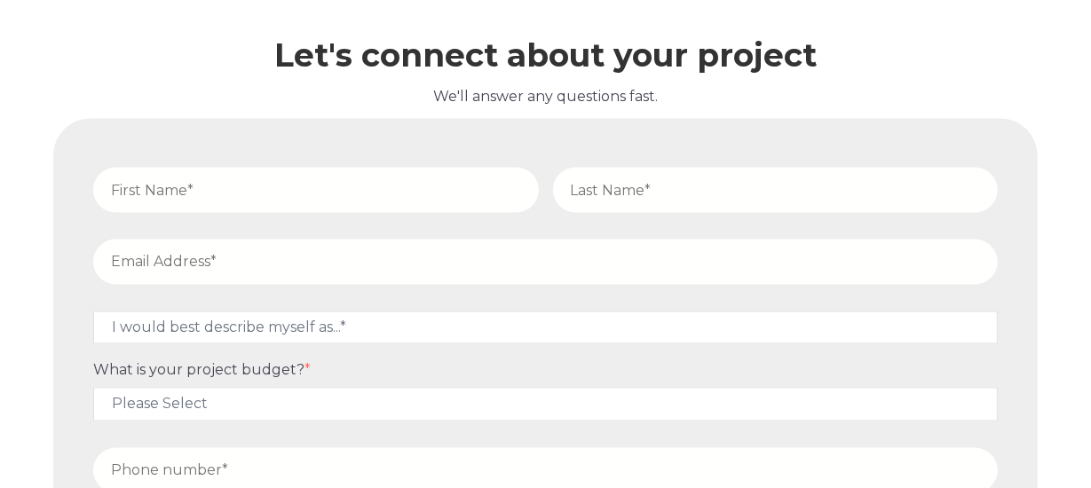
scroll to position [5882, 0]
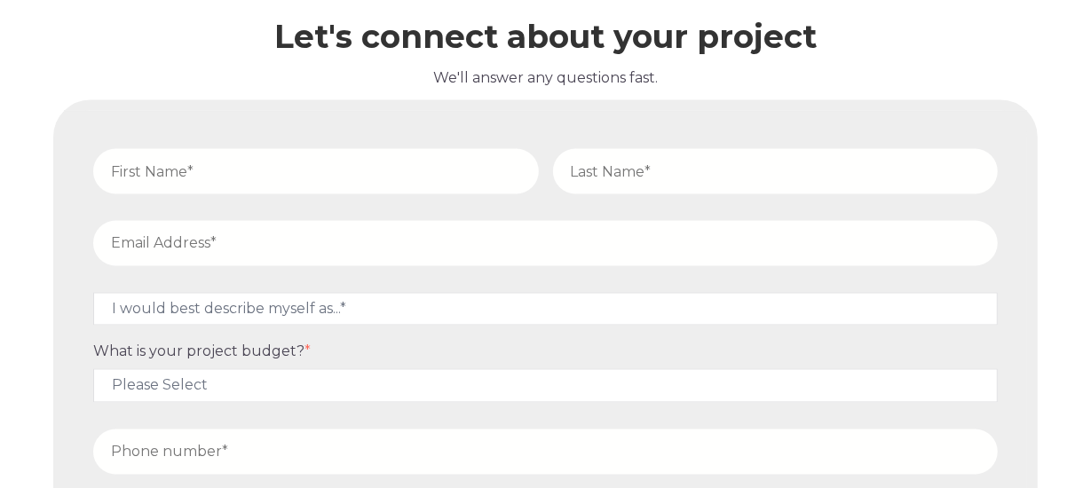
click at [185, 168] on input "text" at bounding box center [315, 171] width 445 height 45
type input "[PERSON_NAME]"
type input "[PERSON_NAME][EMAIL_ADDRESS][PERSON_NAME][DOMAIN_NAME]"
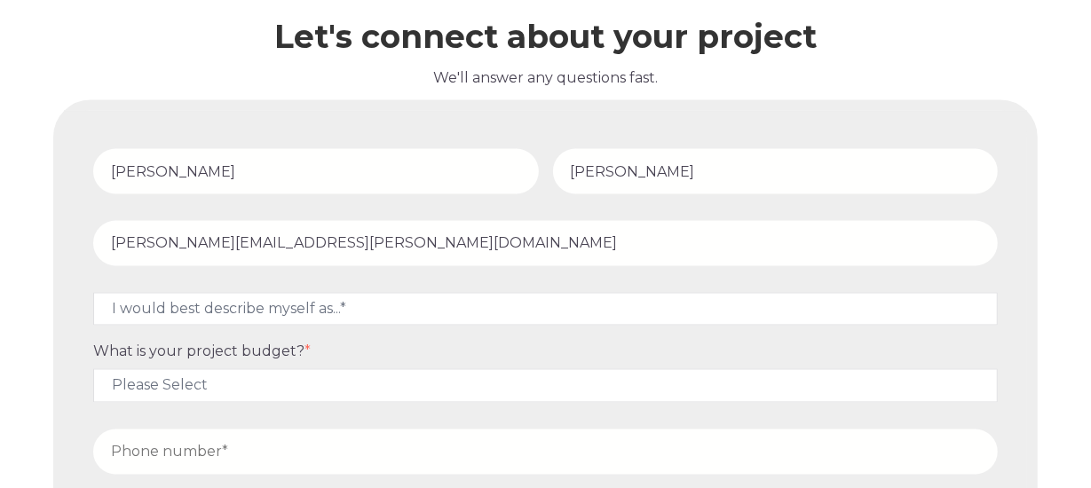
type input "12409940422"
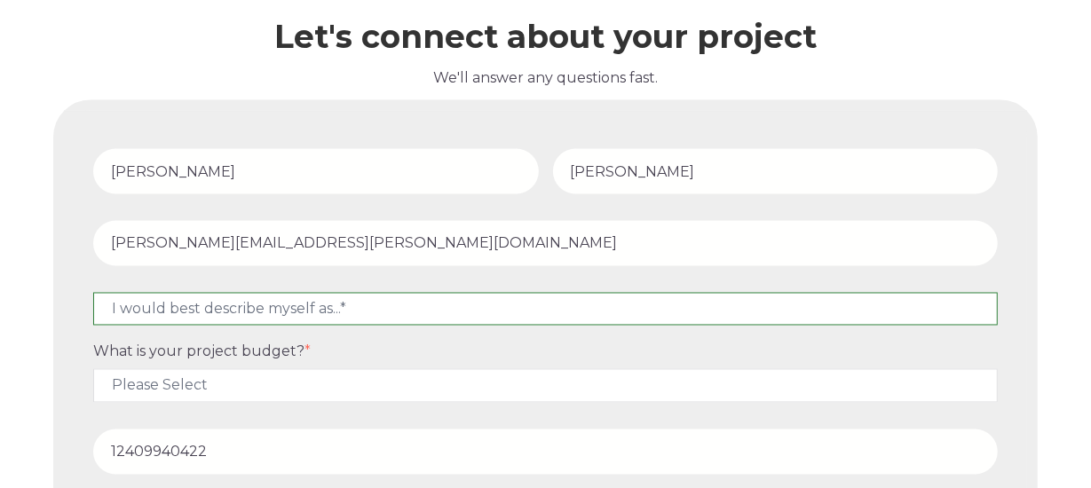
click at [350, 303] on select "I would best describe myself as...* Other I am an executive or owner of a compa…" at bounding box center [545, 309] width 904 height 33
select select "persona_5"
click at [93, 293] on select "I would best describe myself as...* Other I am an executive or owner of a compa…" at bounding box center [545, 309] width 904 height 33
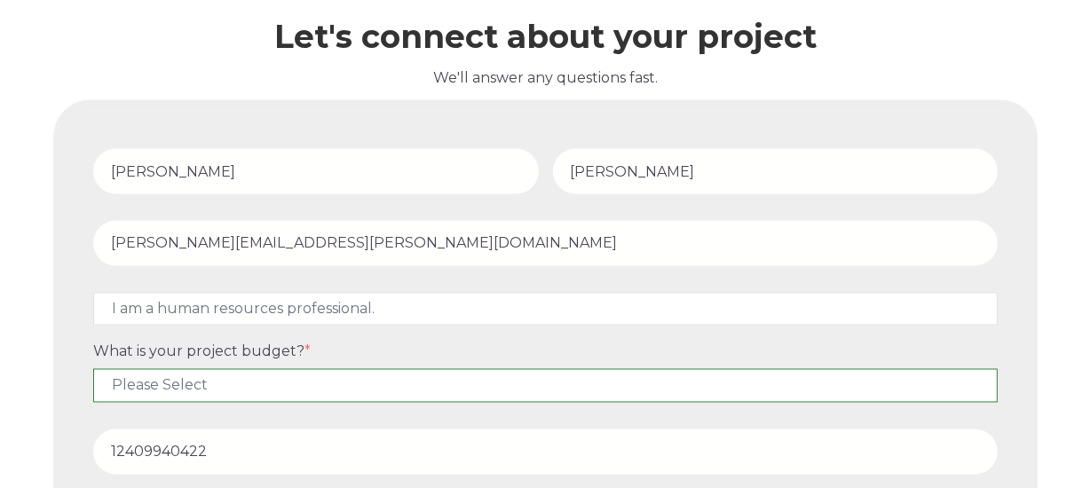
click at [260, 387] on select "Please Select $5,000 - $15,000 $15,000 - $25,000 $25,000 - $50,000 $50,000+" at bounding box center [545, 385] width 904 height 33
select select "$5,000 - $15,000"
click at [93, 369] on select "Please Select $5,000 - $15,000 $15,000 - $25,000 $25,000 - $50,000 $50,000+" at bounding box center [545, 385] width 904 height 33
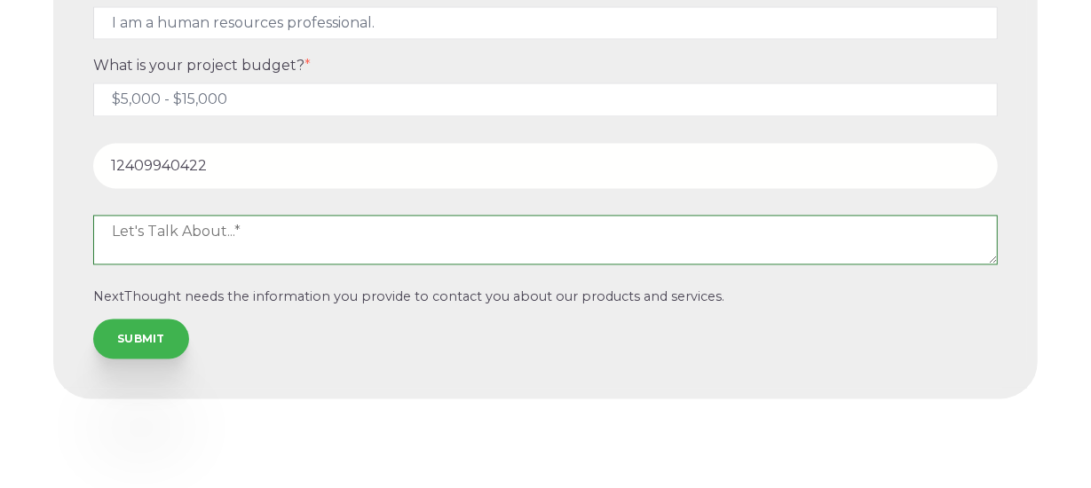
click at [253, 225] on textarea at bounding box center [545, 240] width 904 height 50
click at [665, 238] on textarea "Leadership...resilience, accountability, urgency especially in the airline indu" at bounding box center [545, 240] width 904 height 50
click at [663, 231] on textarea "Leadership...resilience, accountability, urgency especially in the airline indu" at bounding box center [545, 240] width 904 height 50
click at [645, 238] on textarea "Leadership...resilience, accountability, urgency especially in the airline indu" at bounding box center [545, 240] width 904 height 50
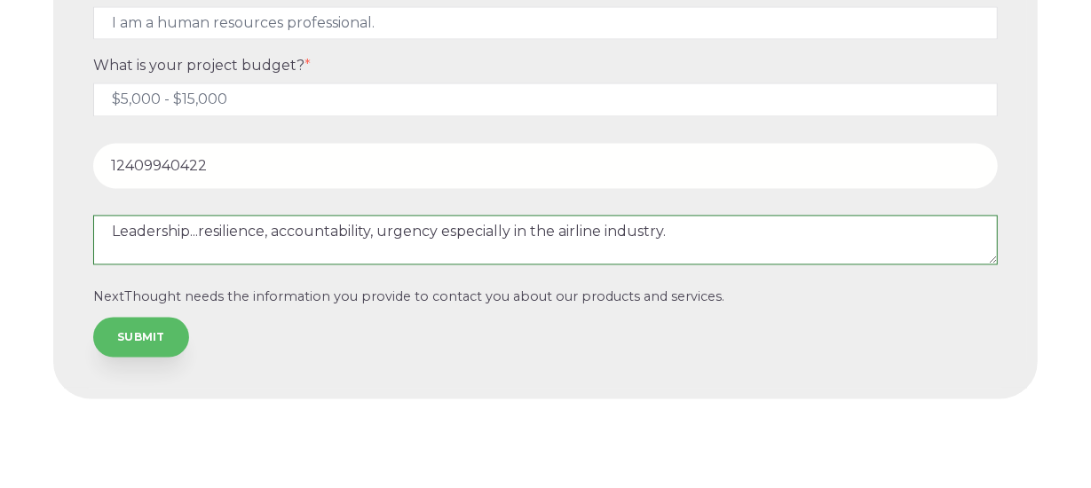
type textarea "Leadership...resilience, accountability, urgency especially in the airline indu…"
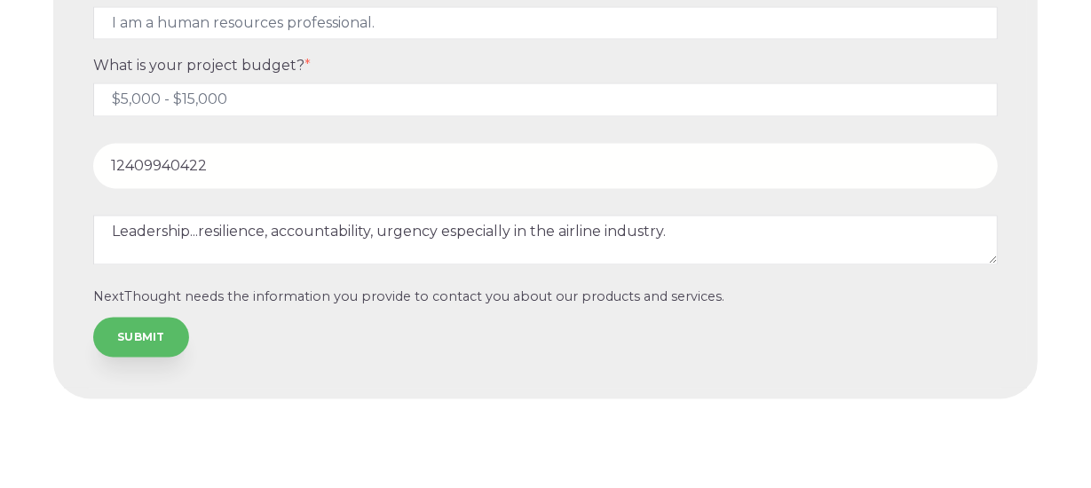
click at [149, 332] on input "SUBMIT" at bounding box center [141, 336] width 96 height 39
click at [149, 338] on input "SUBMIT" at bounding box center [141, 336] width 96 height 39
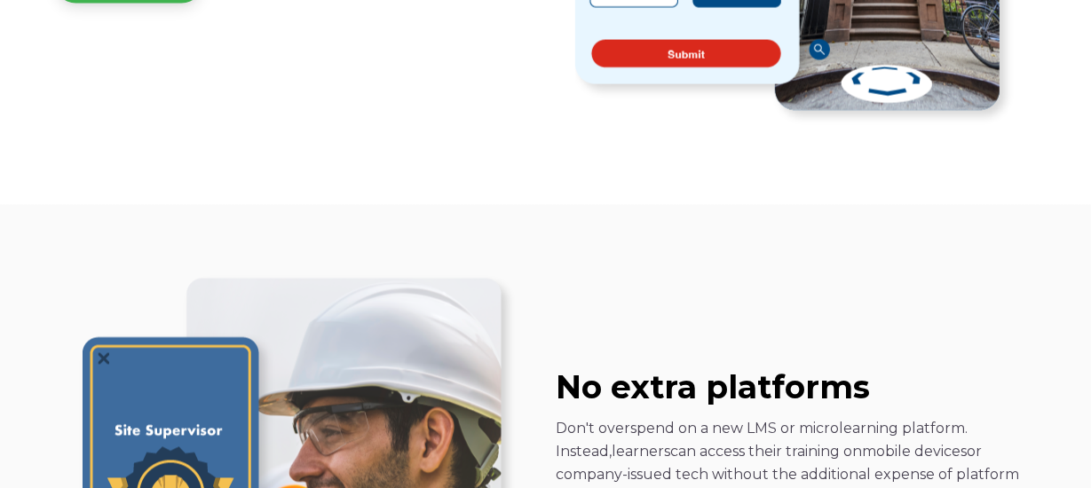
scroll to position [1470, 0]
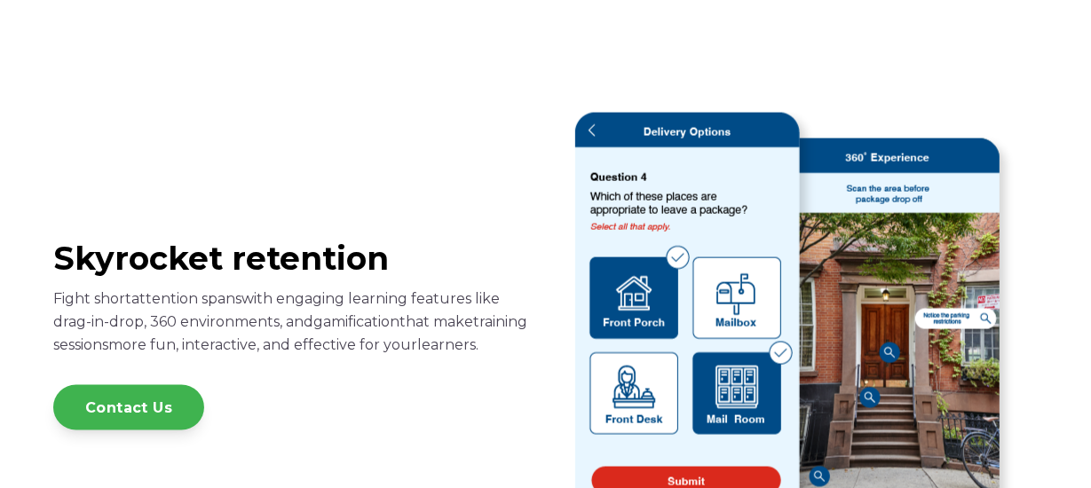
click at [674, 480] on img at bounding box center [797, 335] width 444 height 444
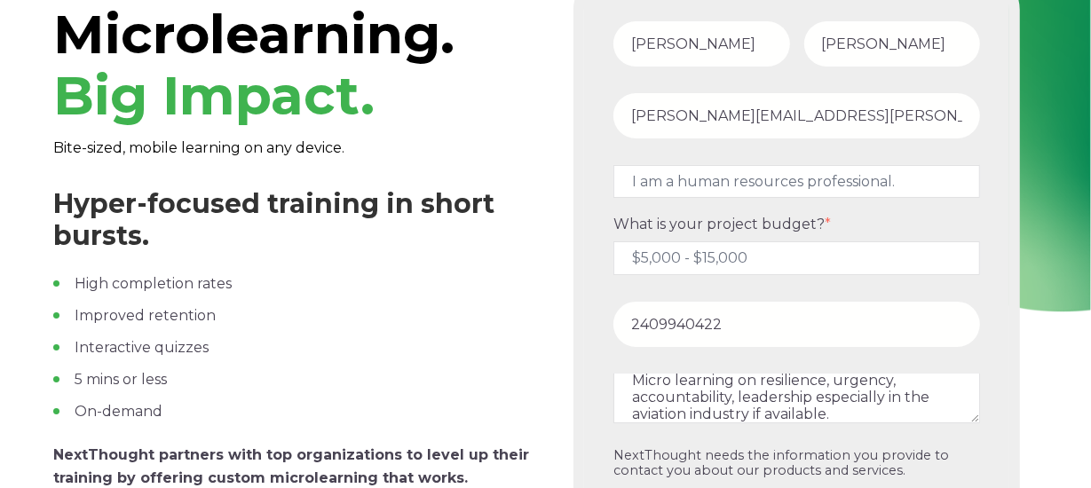
scroll to position [0, 0]
